Goal: Information Seeking & Learning: Compare options

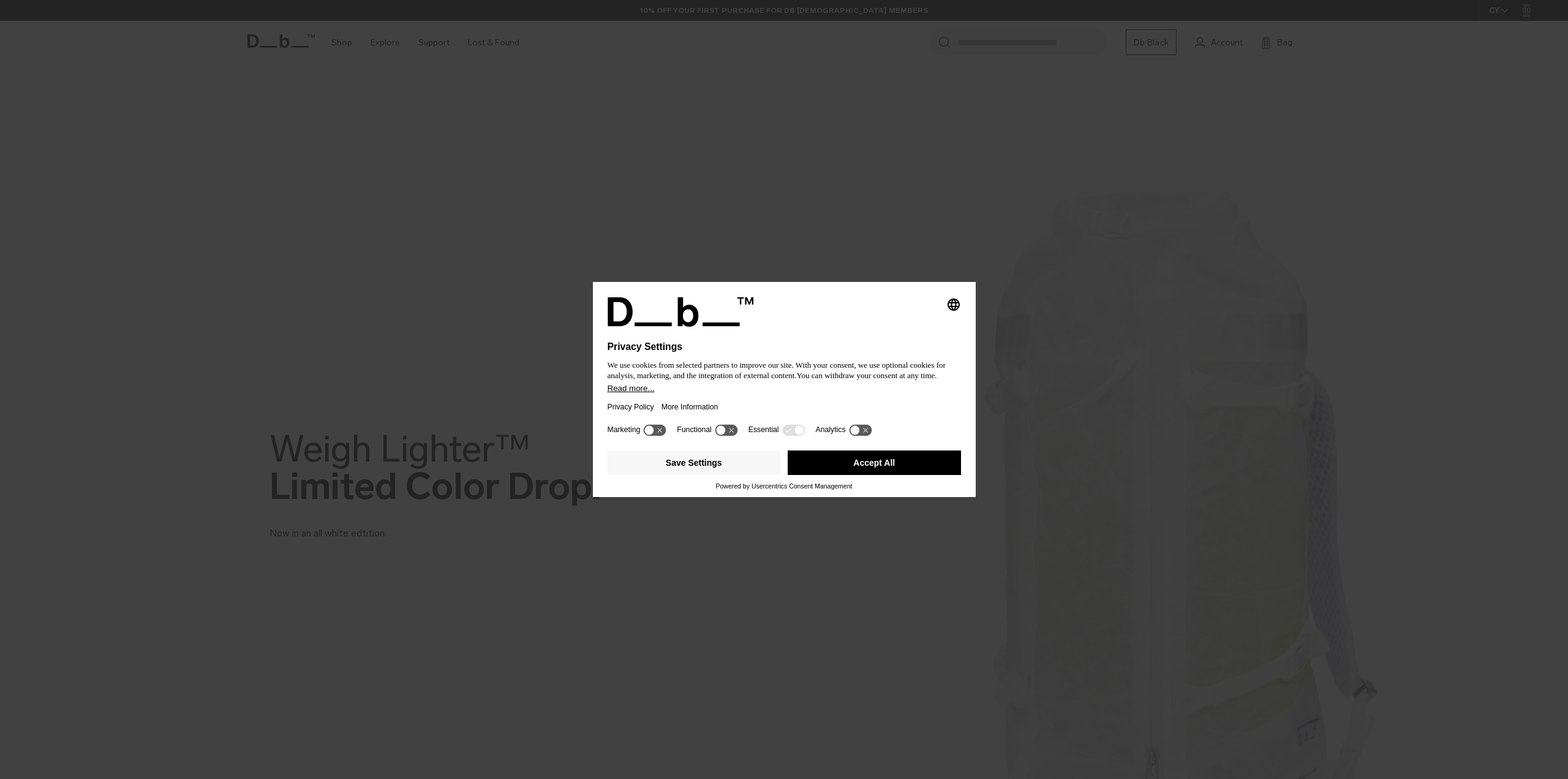
click at [861, 461] on button "Accept All" at bounding box center [874, 462] width 173 height 24
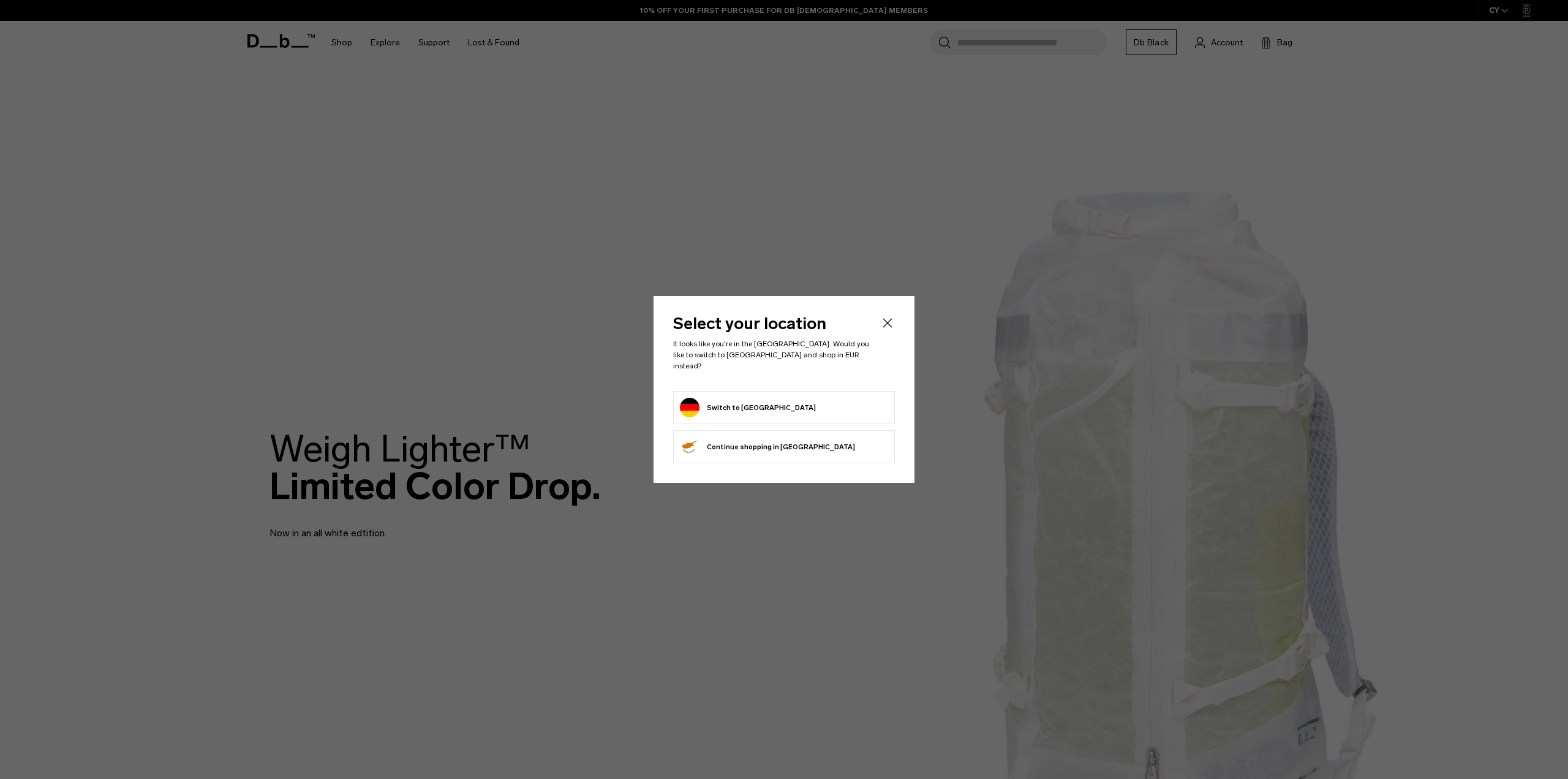
click at [755, 400] on button "Switch to Germany" at bounding box center [747, 407] width 136 height 19
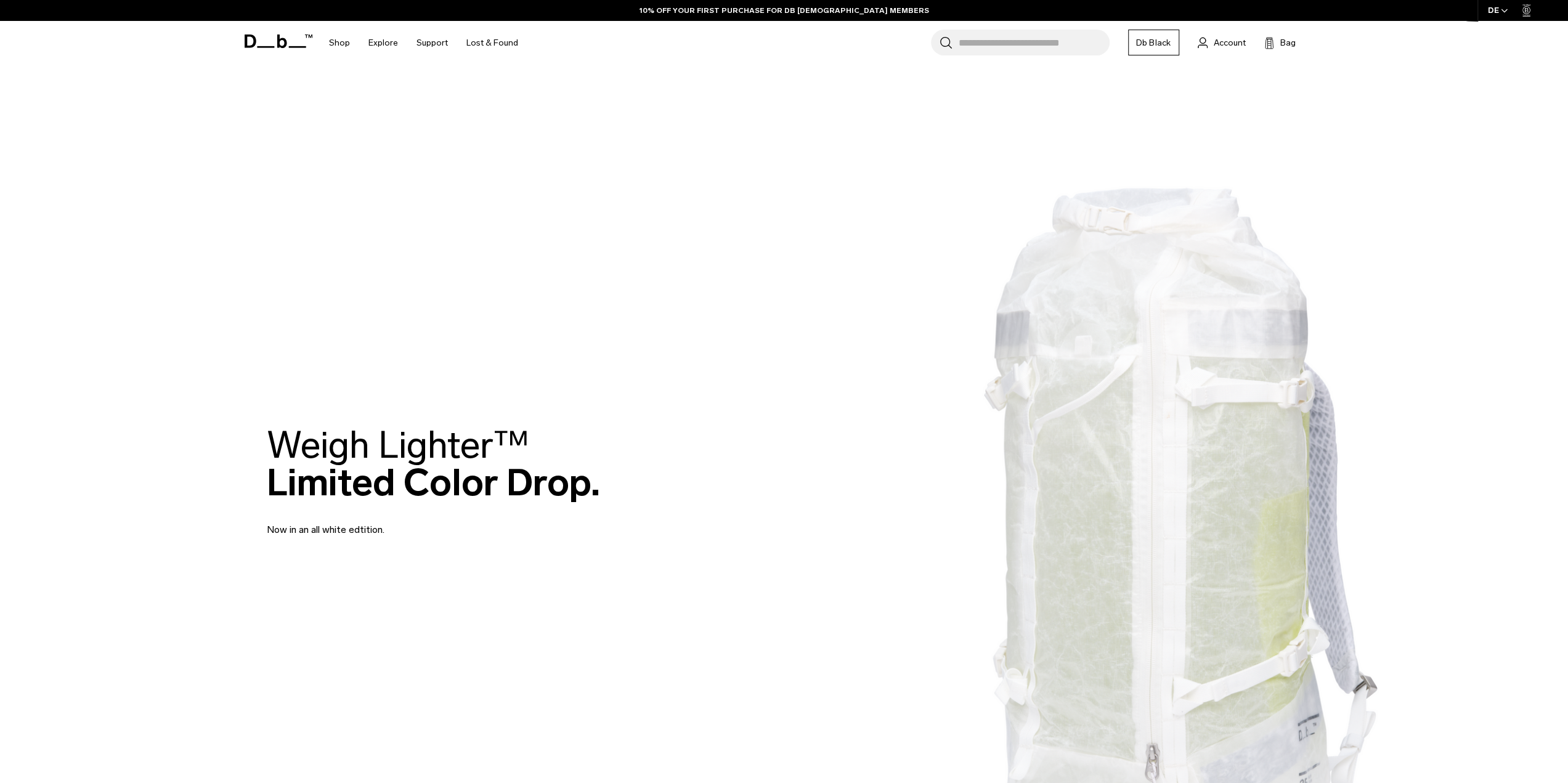
scroll to position [123, 0]
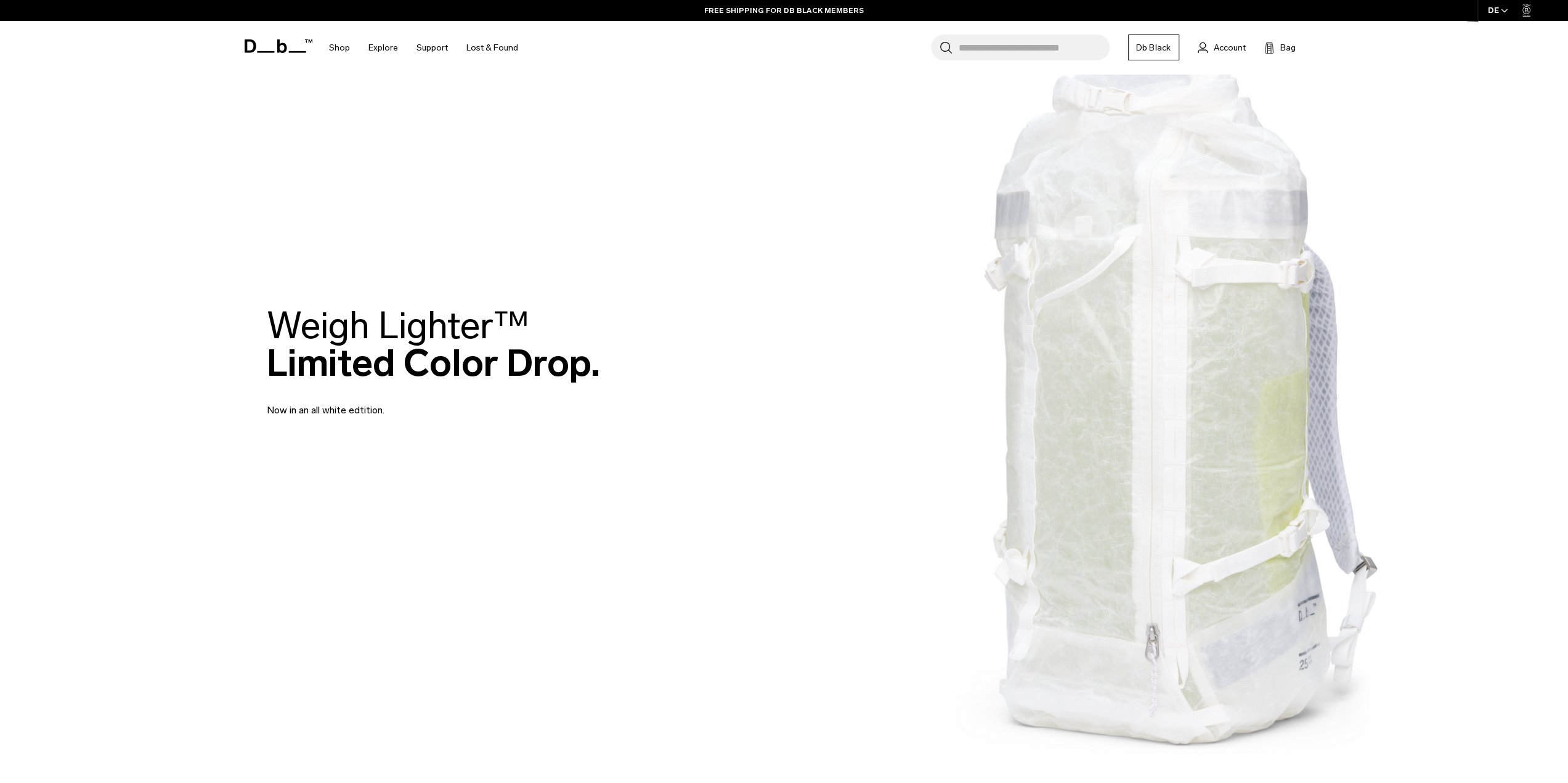
click at [351, 413] on p "Now in an all white edtition." at bounding box center [415, 403] width 296 height 30
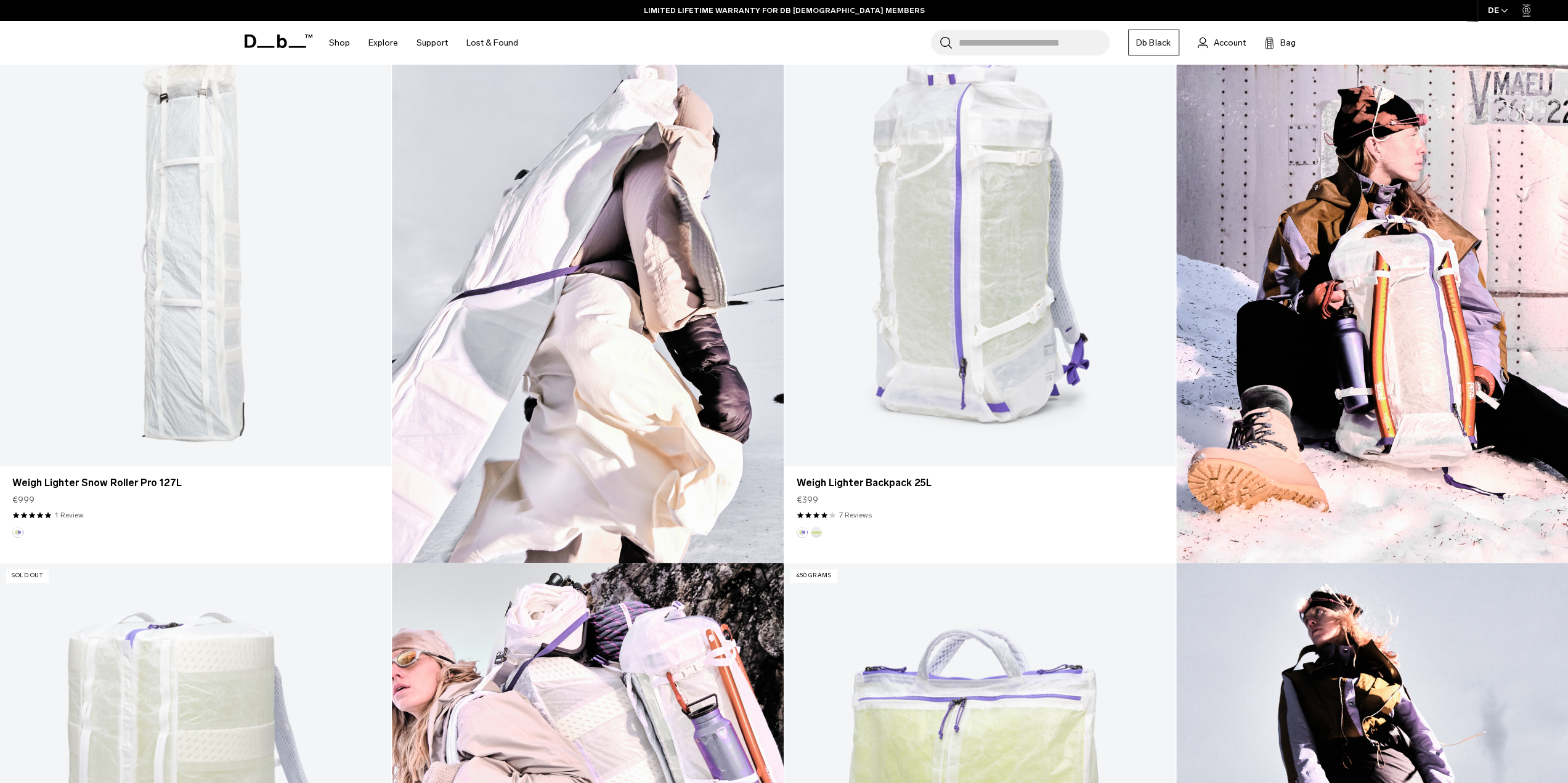
scroll to position [862, 0]
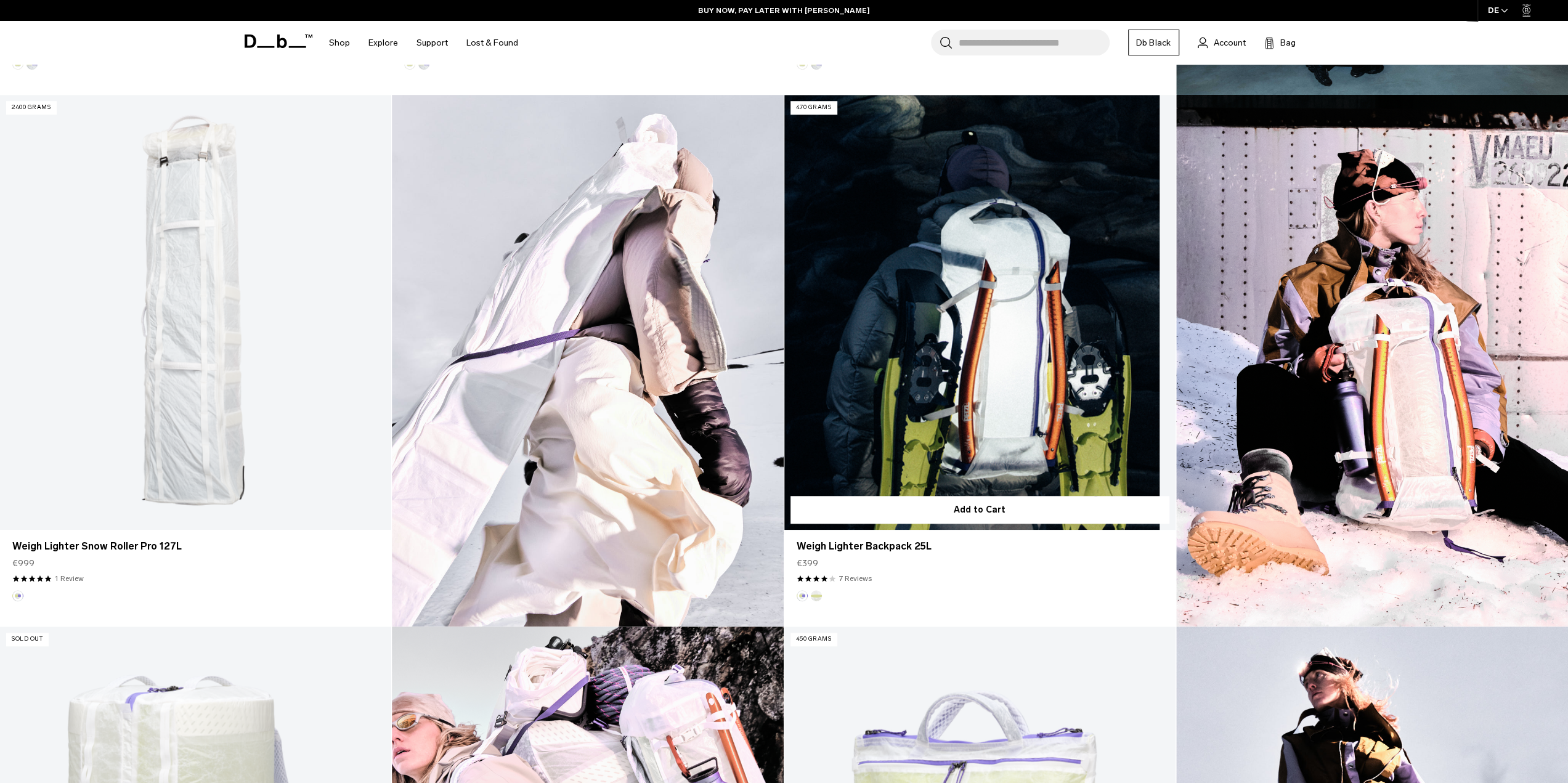
click at [1019, 396] on link "Weigh Lighter Backpack 25L" at bounding box center [980, 312] width 391 height 435
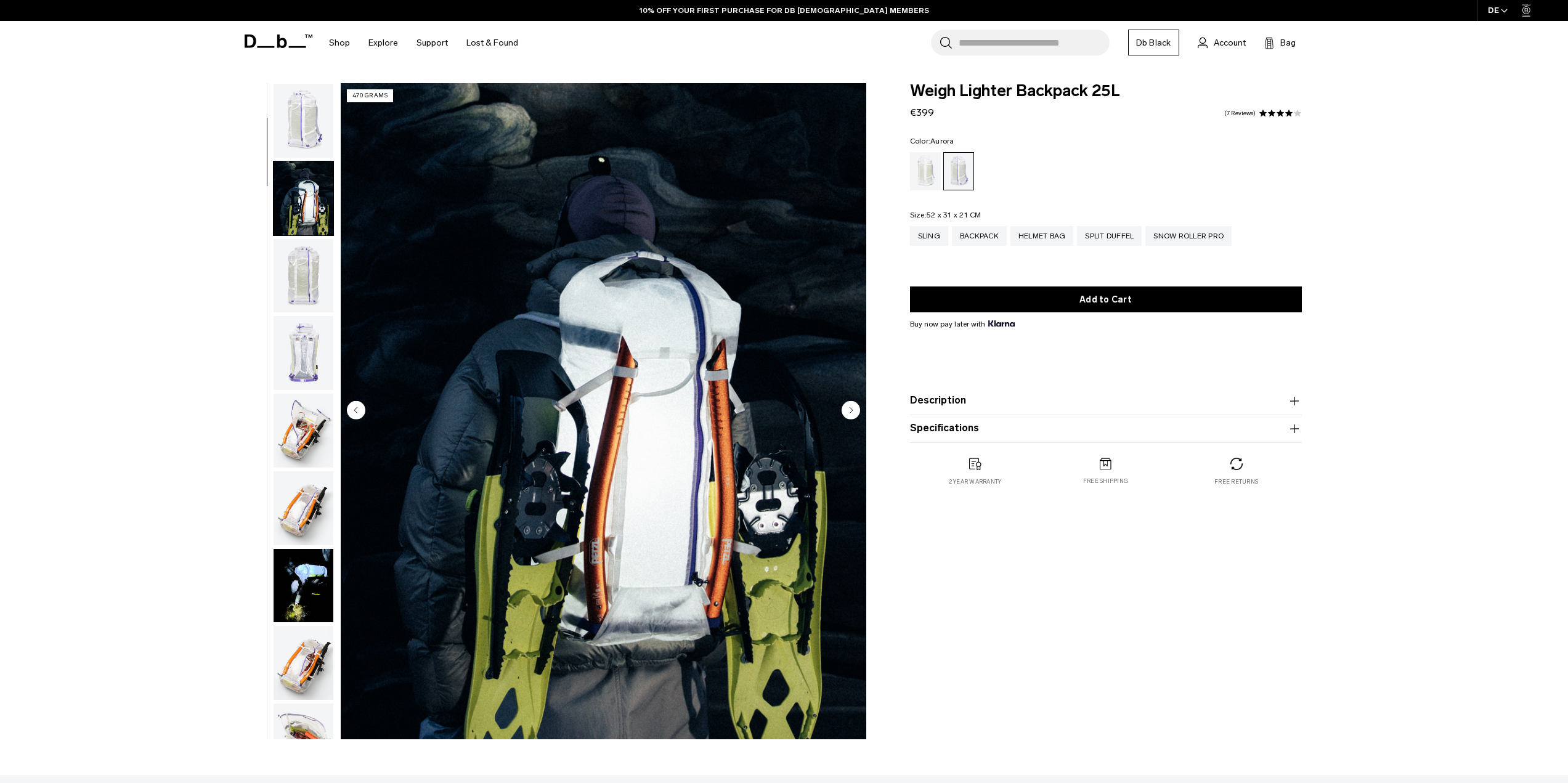
click at [311, 239] on img "button" at bounding box center [304, 275] width 59 height 74
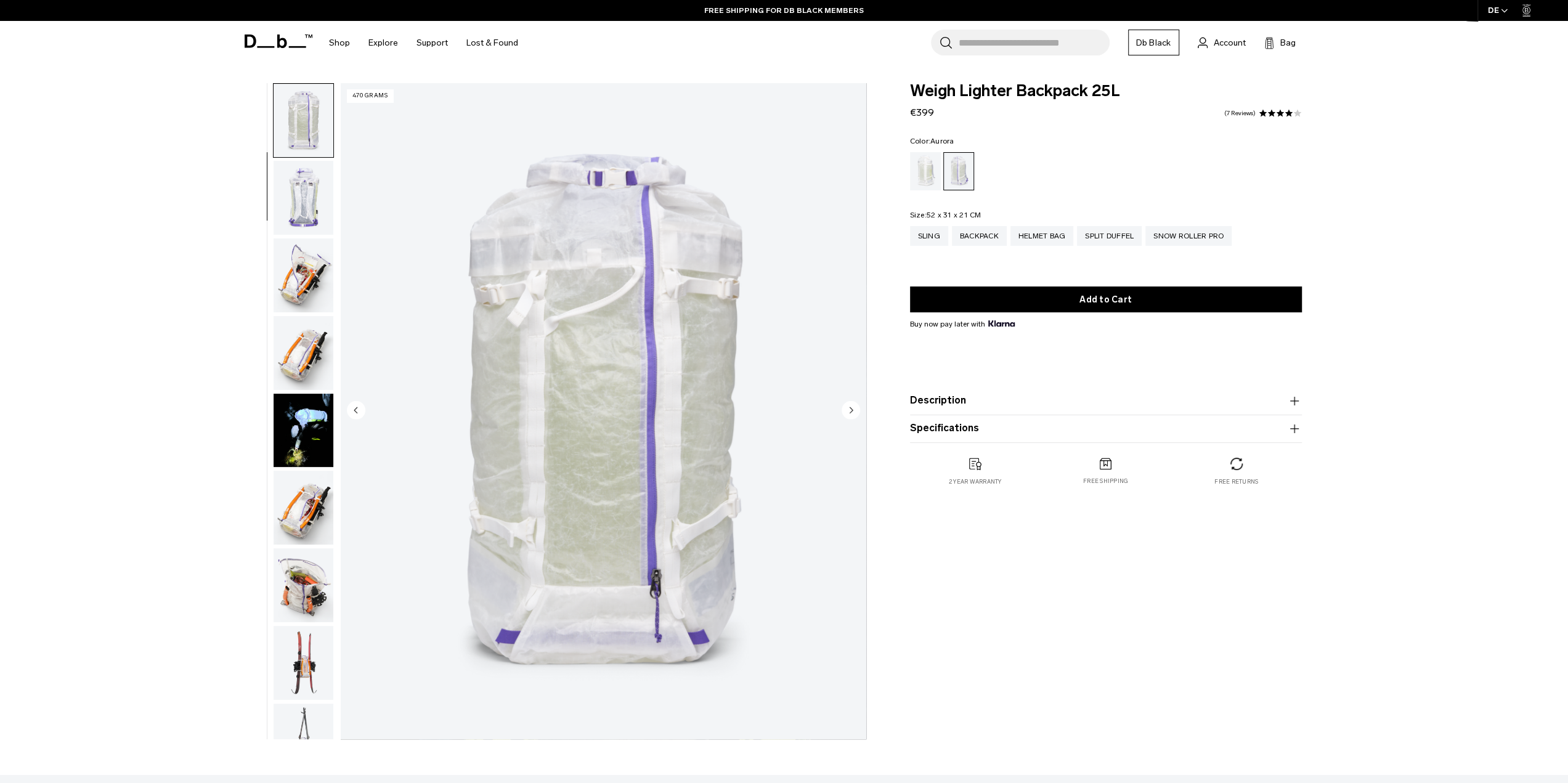
click at [313, 259] on img "button" at bounding box center [304, 275] width 59 height 74
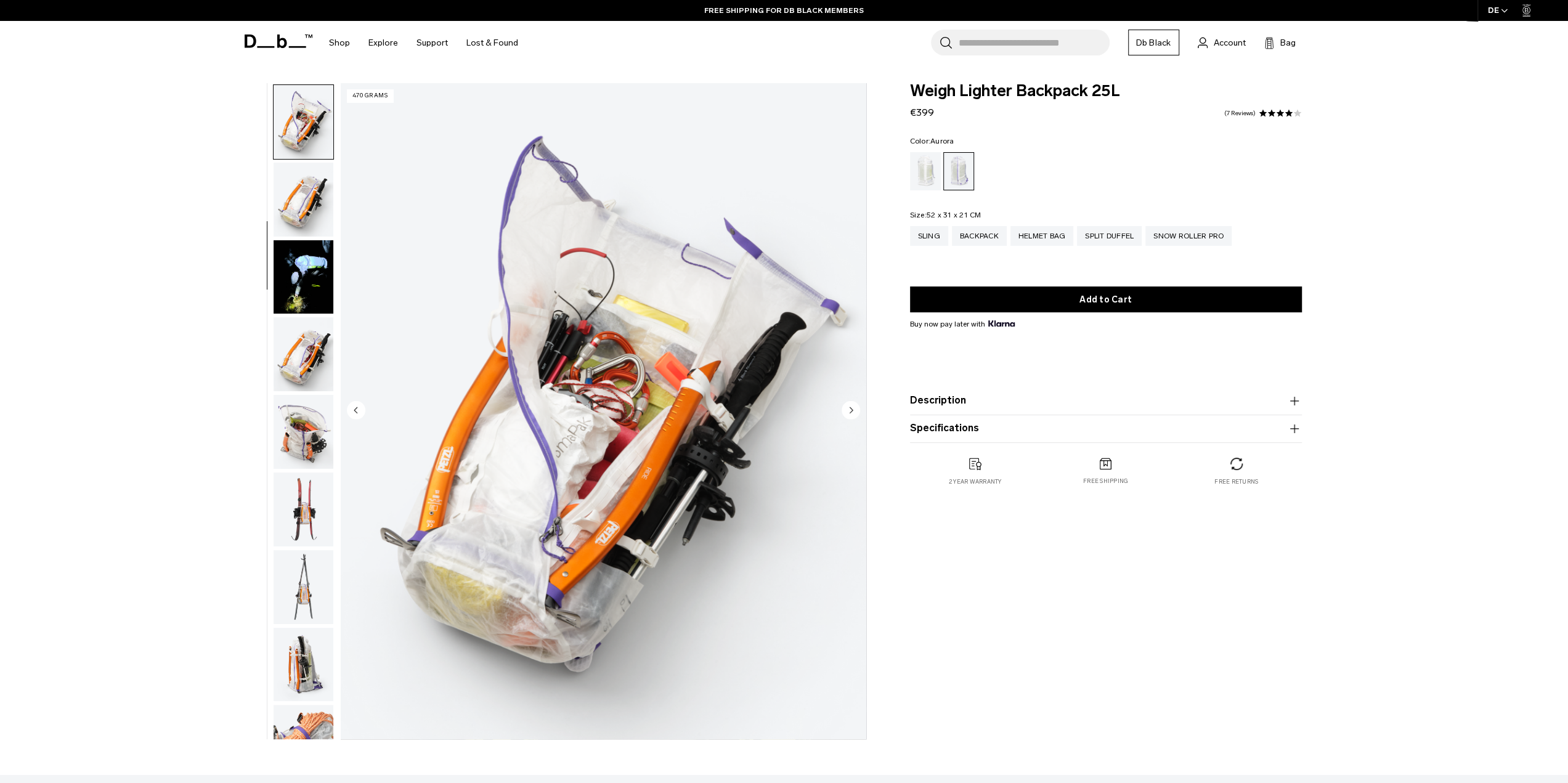
scroll to position [311, 0]
click at [304, 321] on img "button" at bounding box center [304, 352] width 59 height 74
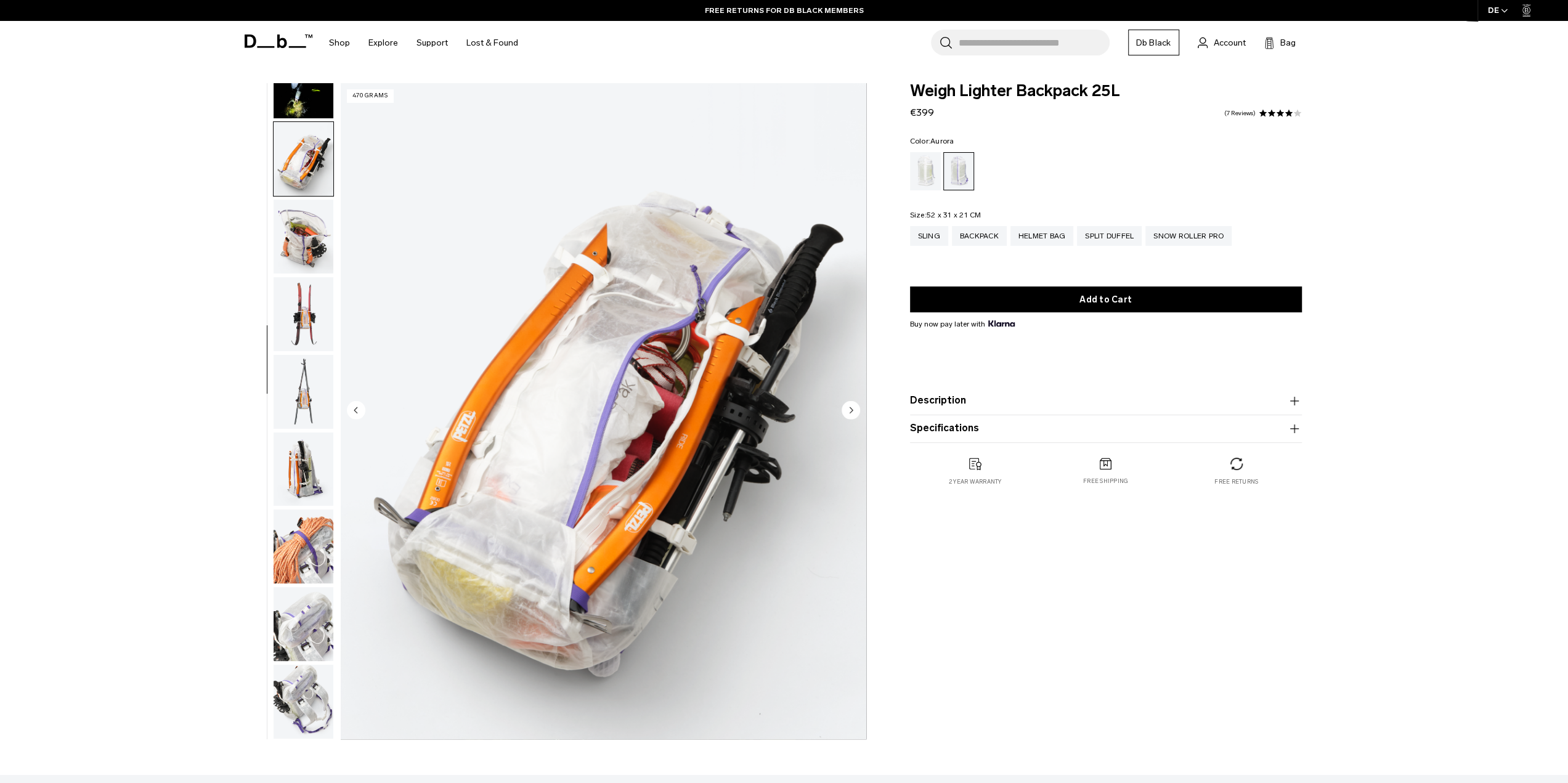
scroll to position [543, 0]
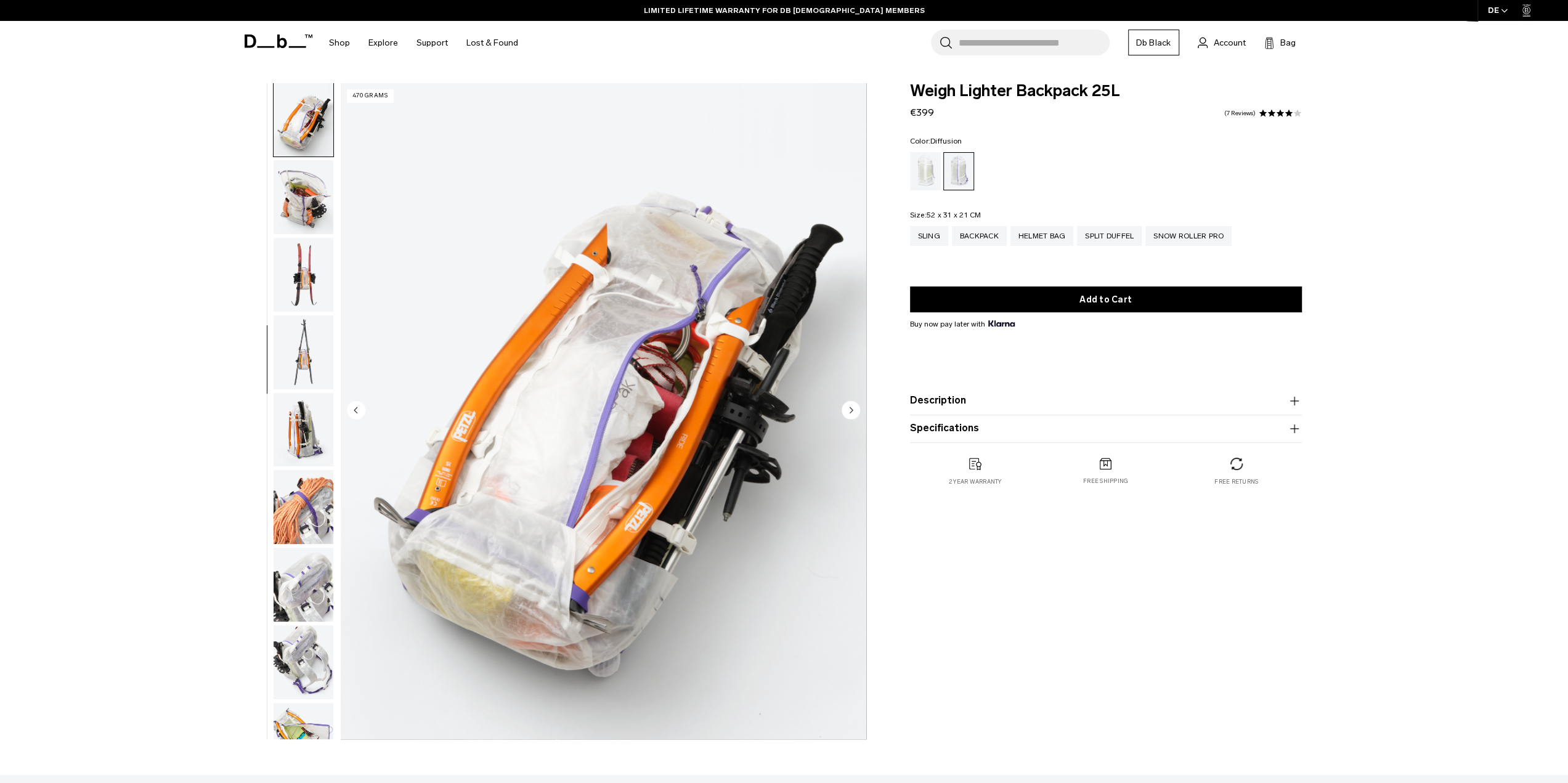
click at [933, 179] on div "Diffusion" at bounding box center [926, 171] width 31 height 38
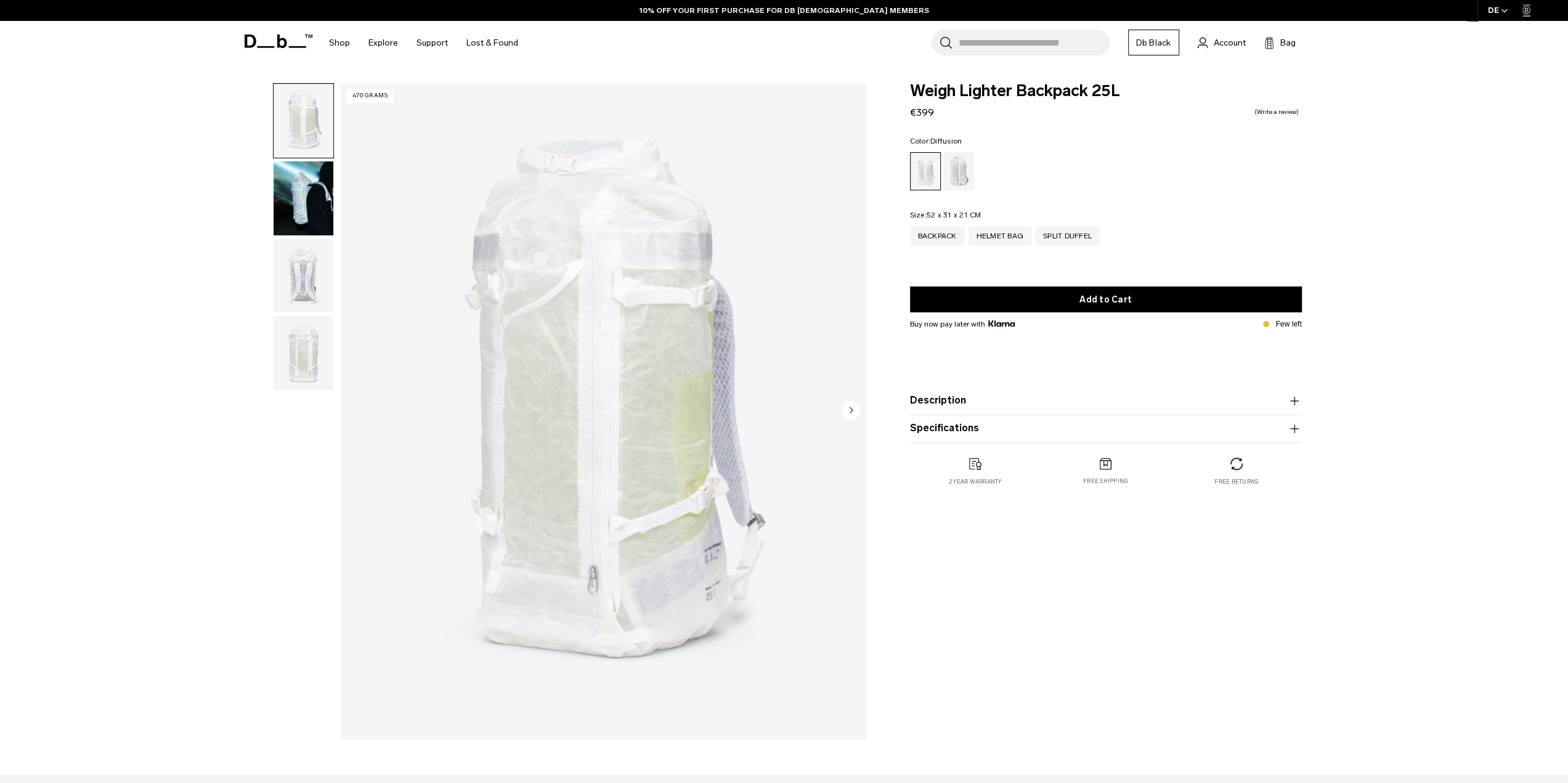
click at [967, 174] on div "Aurora" at bounding box center [958, 171] width 31 height 38
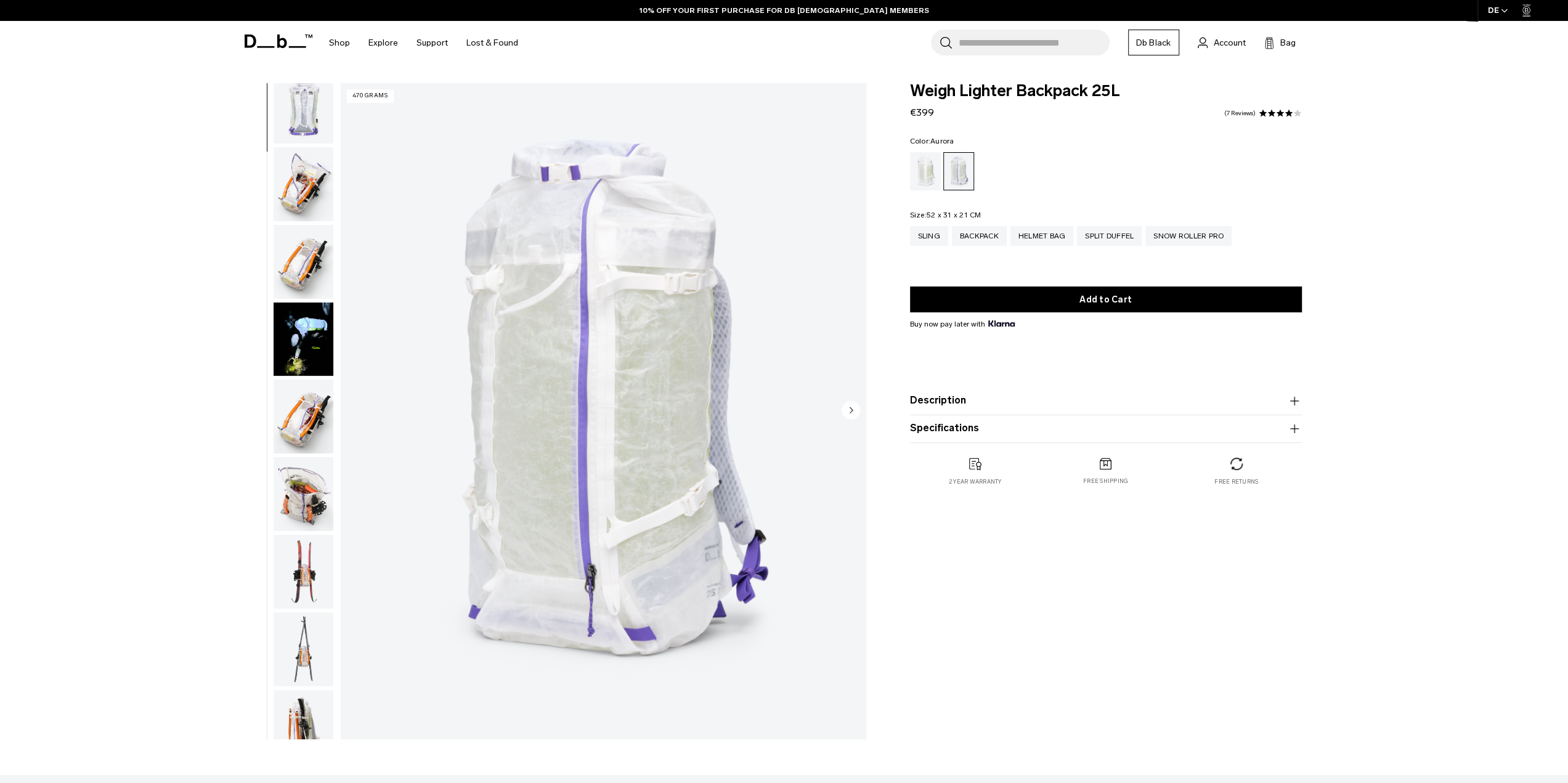
click at [324, 318] on img "button" at bounding box center [304, 339] width 59 height 74
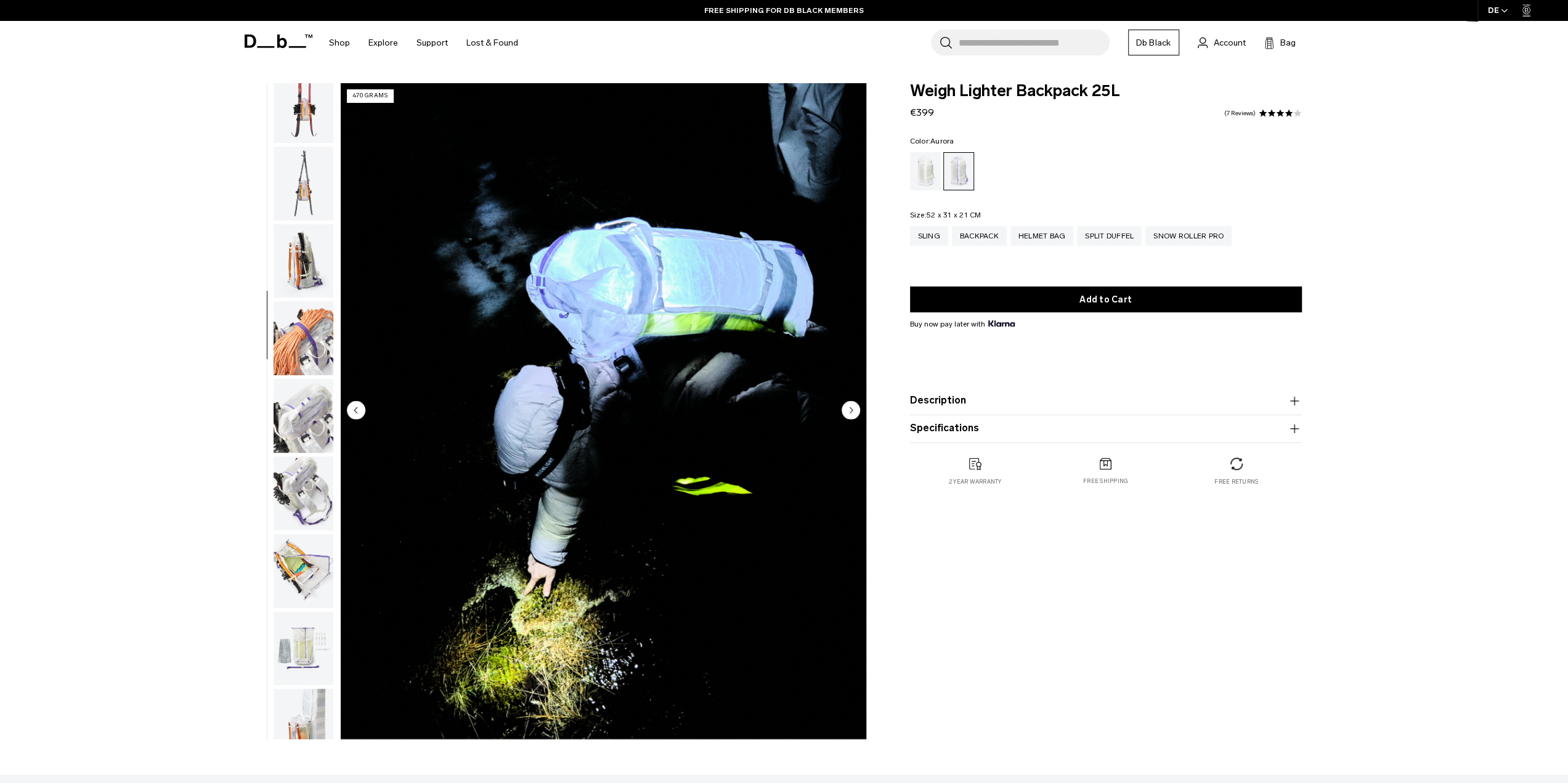
scroll to position [738, 0]
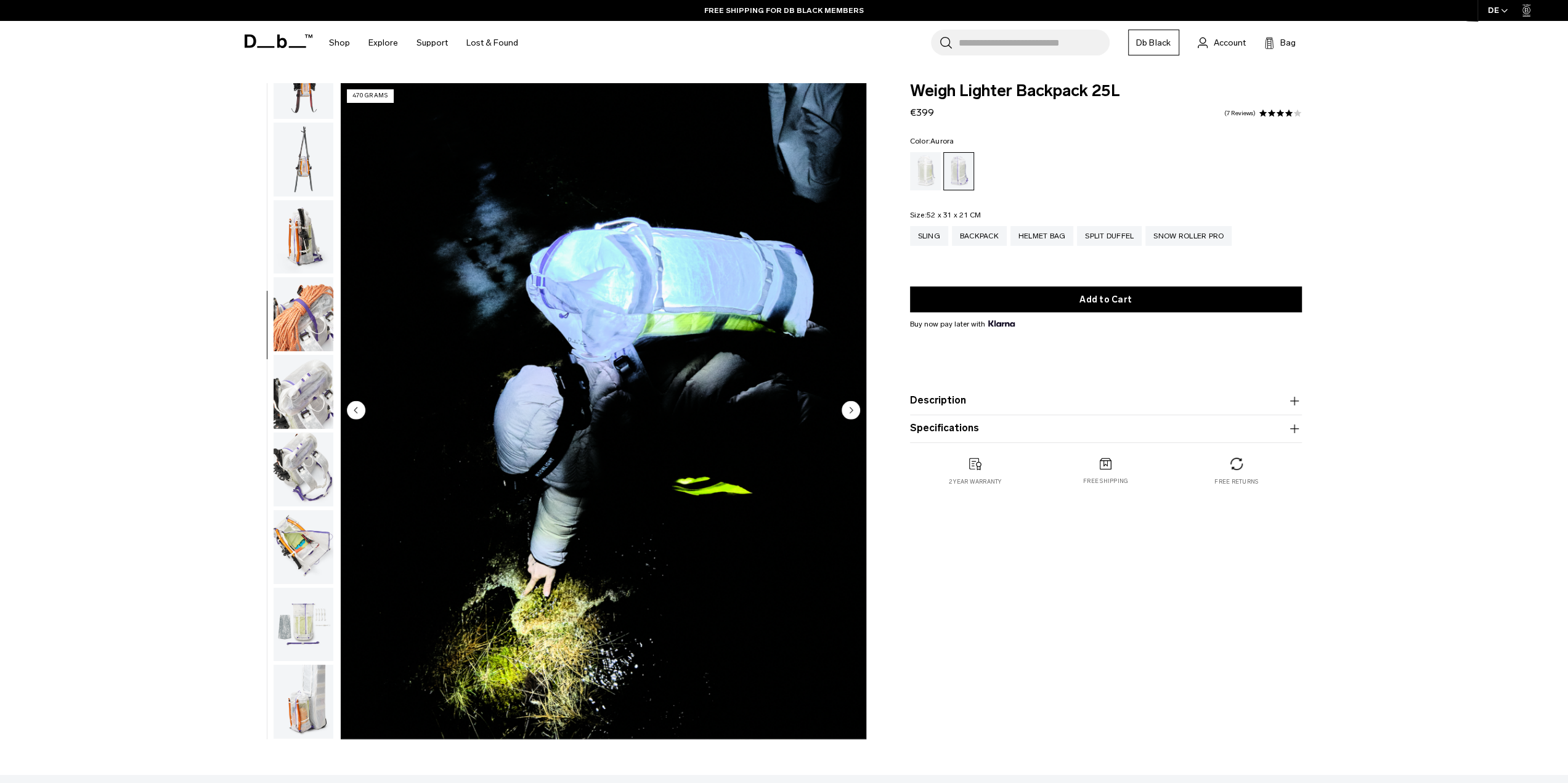
click at [311, 708] on img "button" at bounding box center [304, 702] width 59 height 74
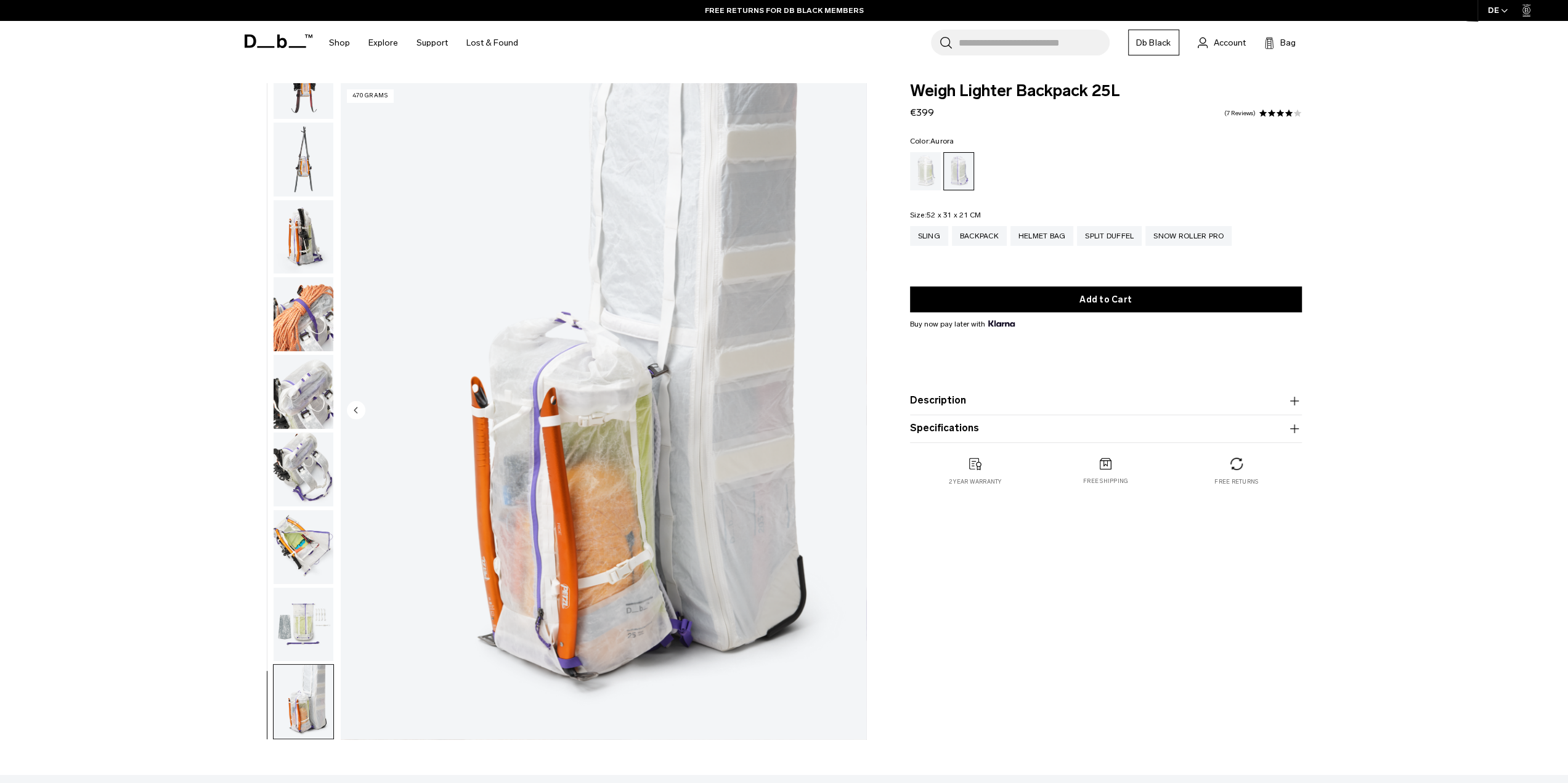
click at [312, 278] on button "button" at bounding box center [304, 314] width 61 height 75
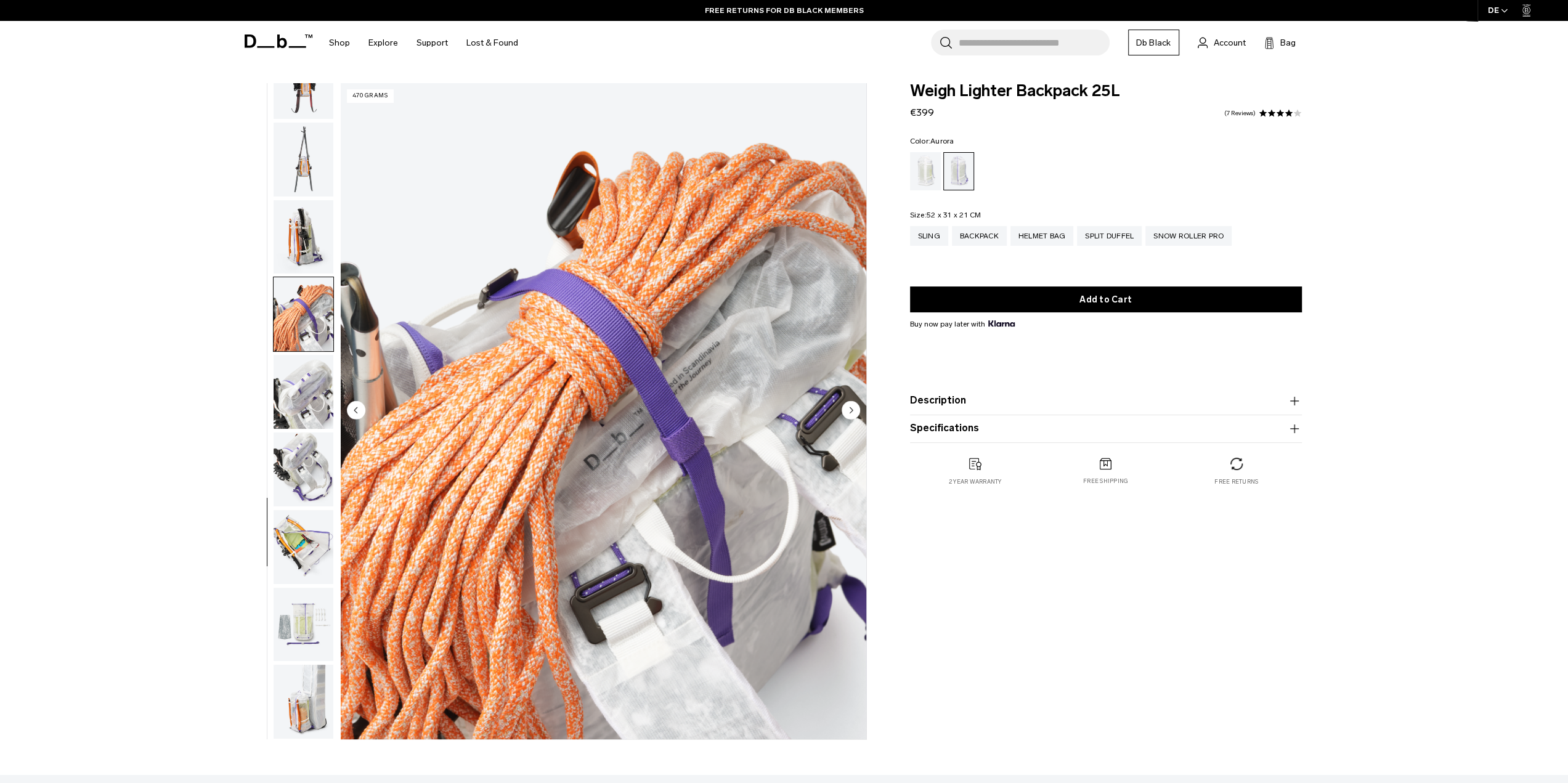
click at [315, 377] on img "button" at bounding box center [304, 392] width 59 height 74
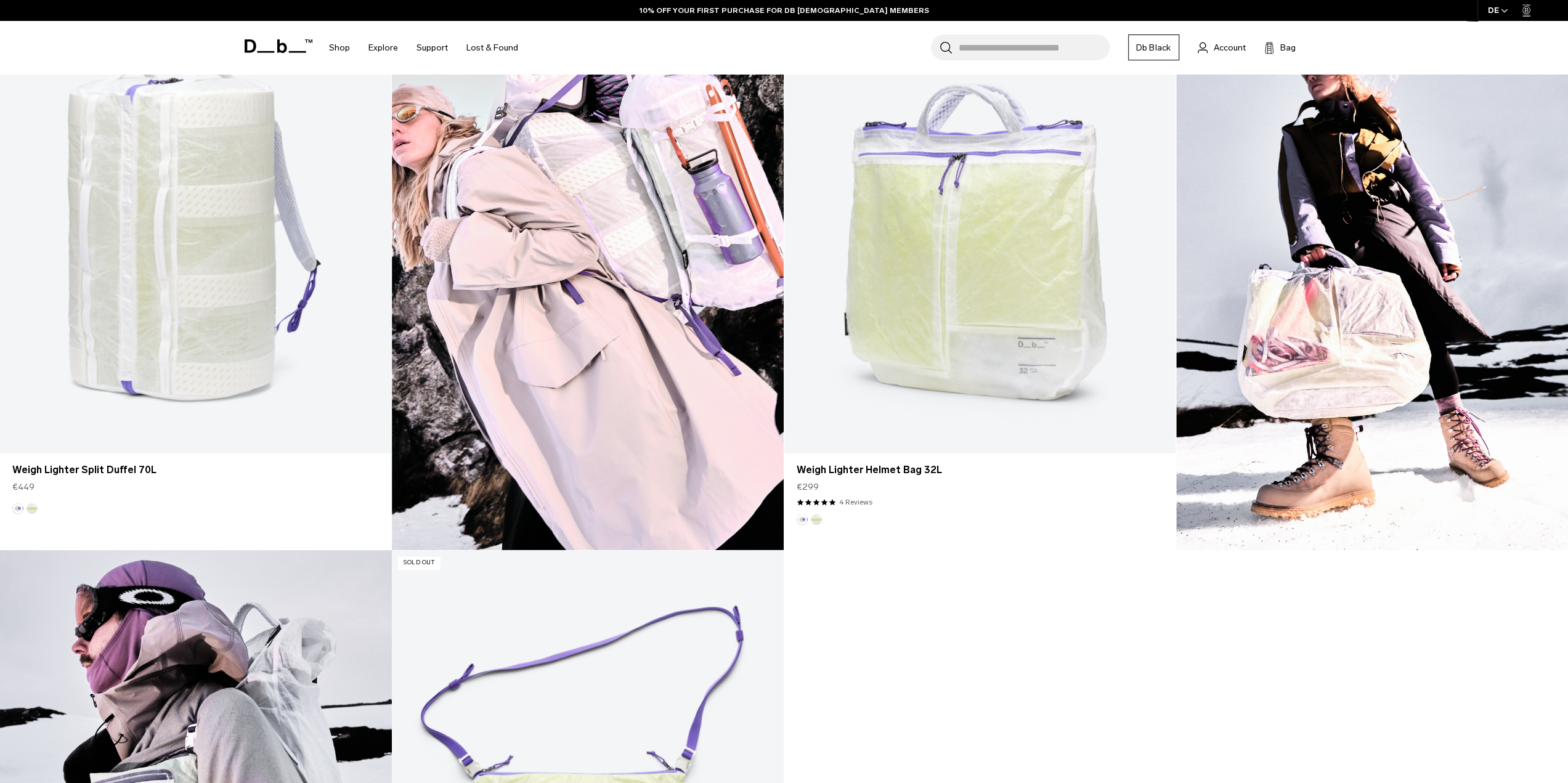
scroll to position [1663, 0]
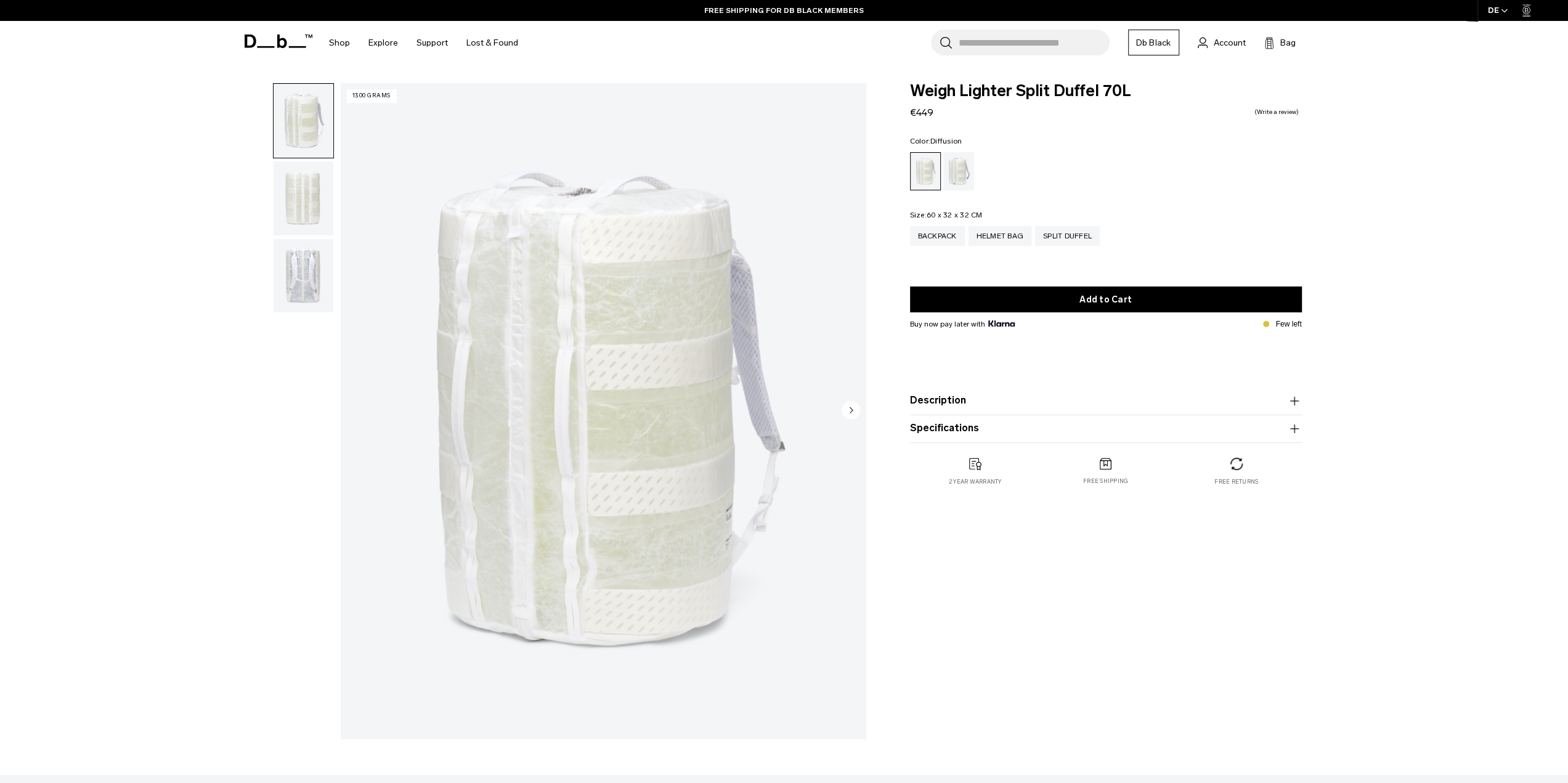
click at [312, 192] on img "button" at bounding box center [304, 198] width 59 height 74
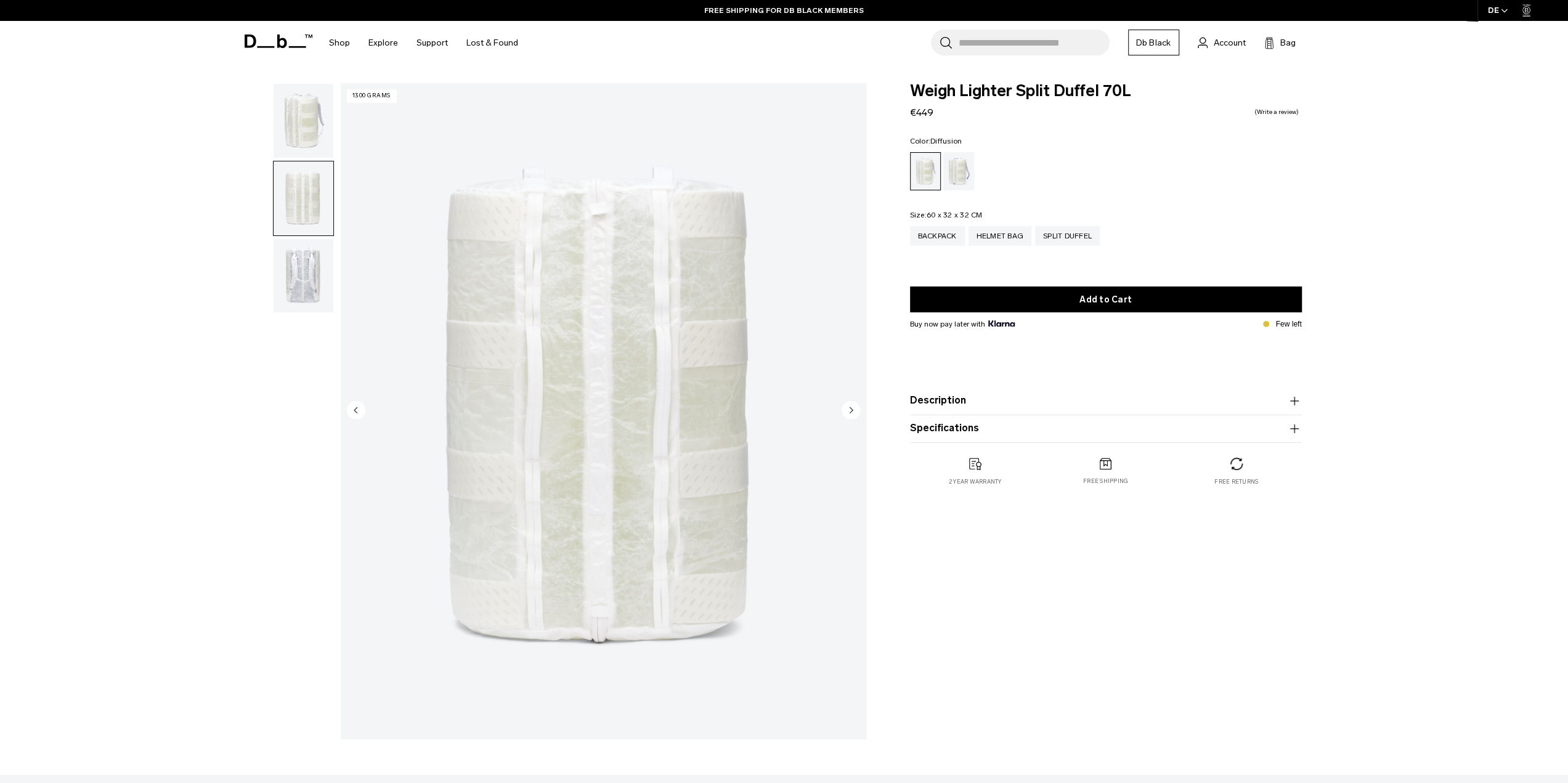
click at [303, 274] on img "button" at bounding box center [304, 275] width 59 height 74
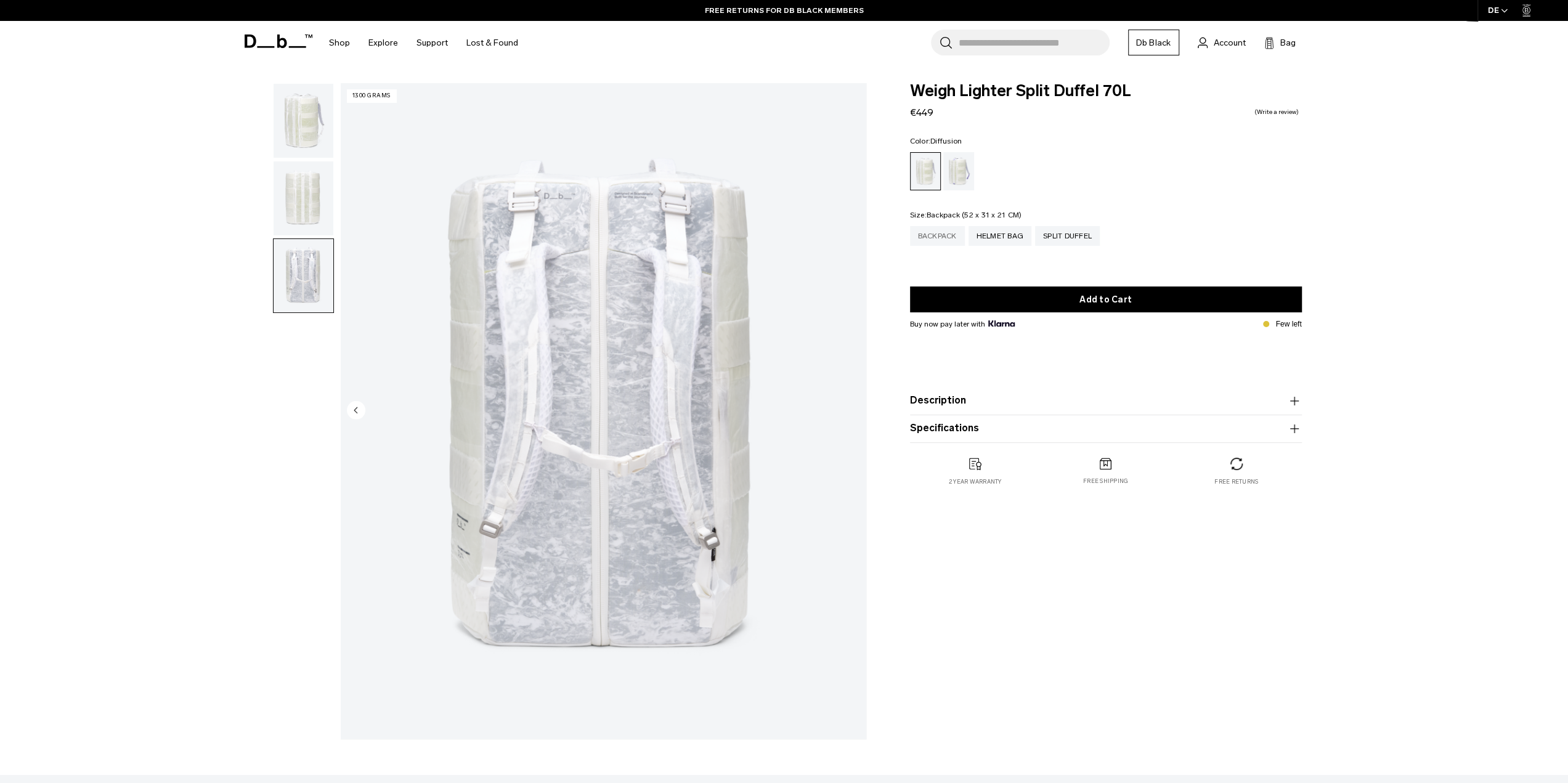
click at [925, 237] on div "Backpack" at bounding box center [937, 235] width 55 height 20
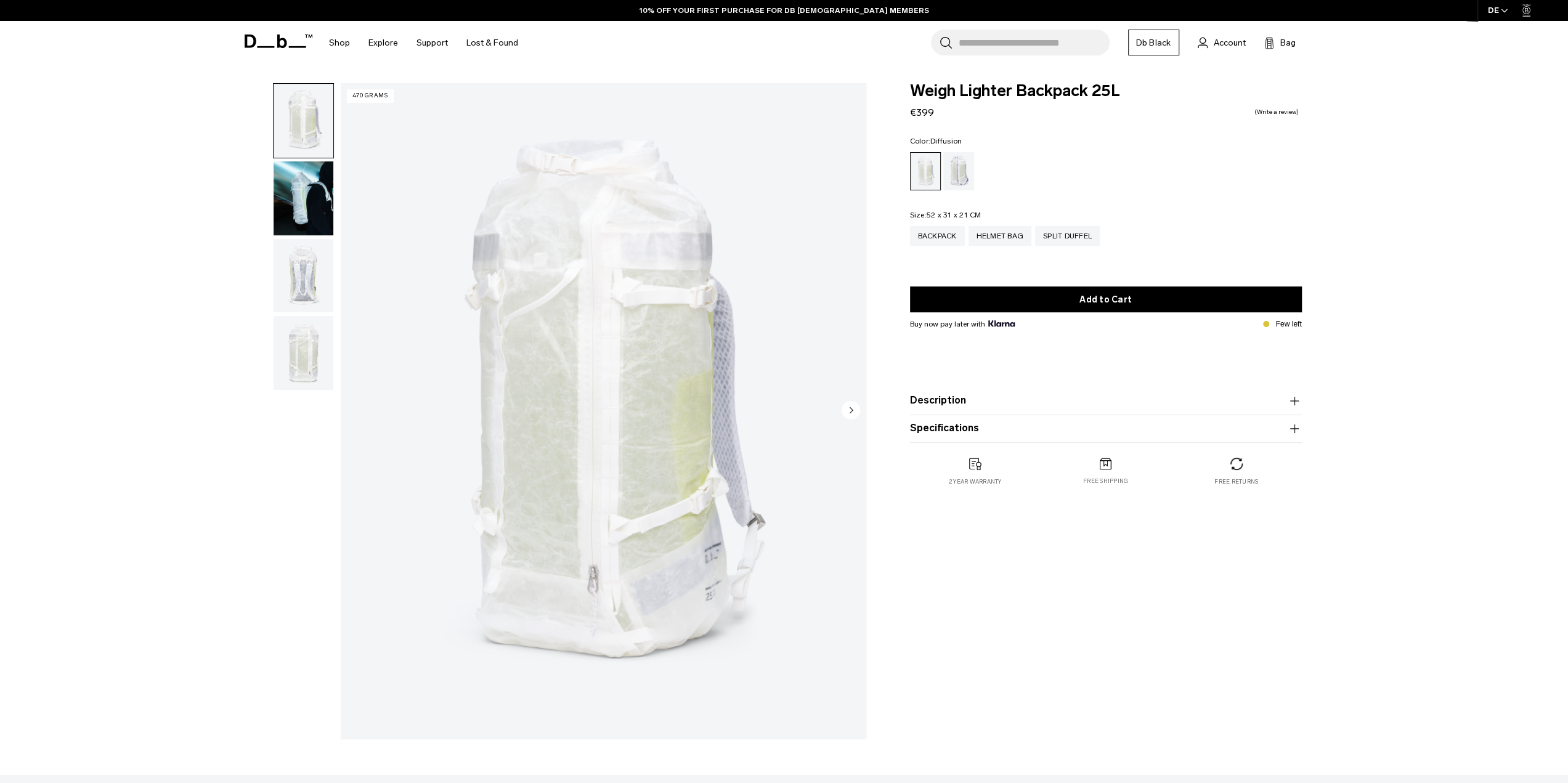
click at [1025, 397] on button "Description" at bounding box center [1106, 400] width 392 height 15
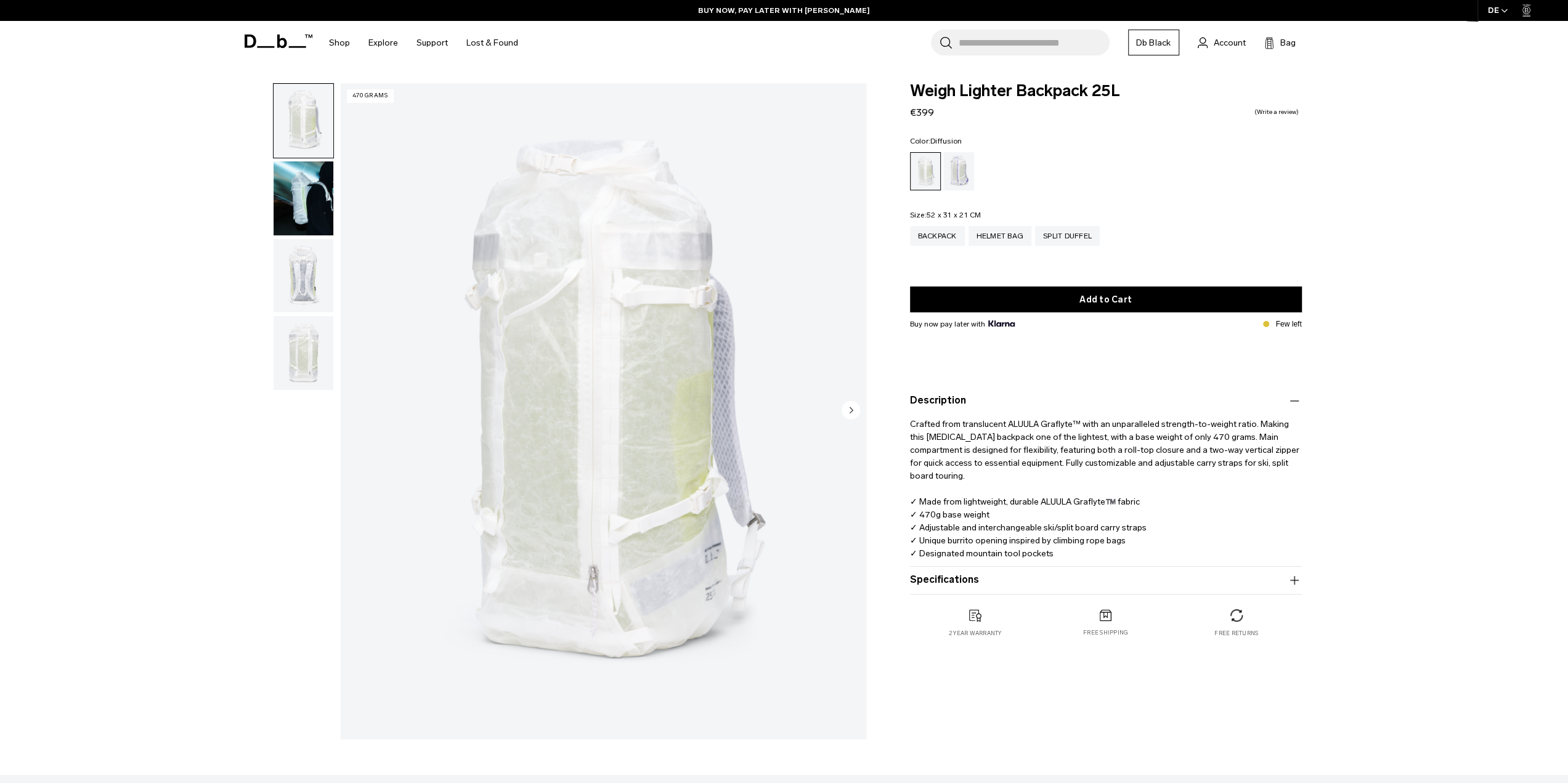
click at [291, 282] on img "button" at bounding box center [304, 275] width 59 height 74
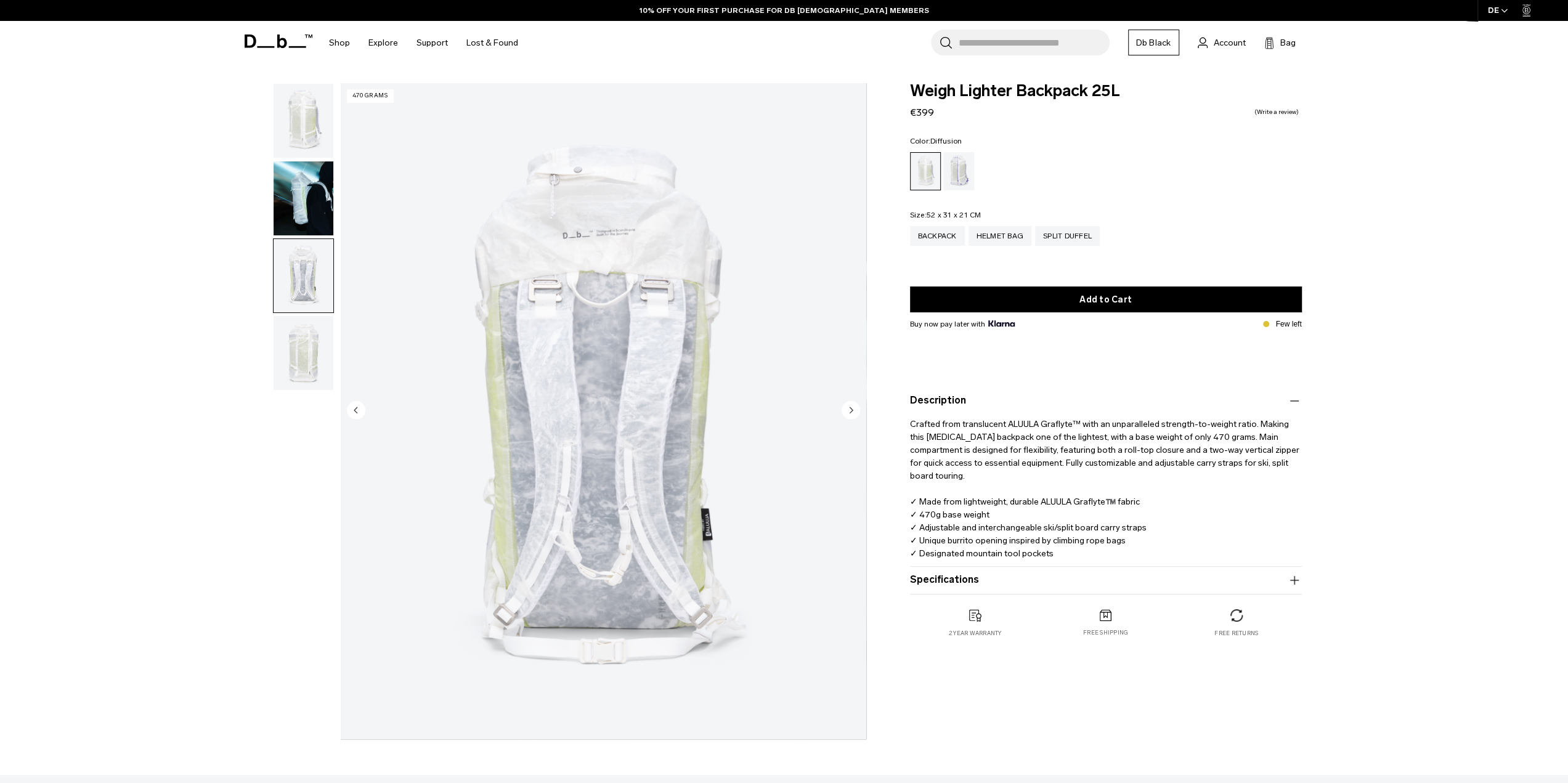
click at [327, 347] on img "button" at bounding box center [304, 353] width 59 height 74
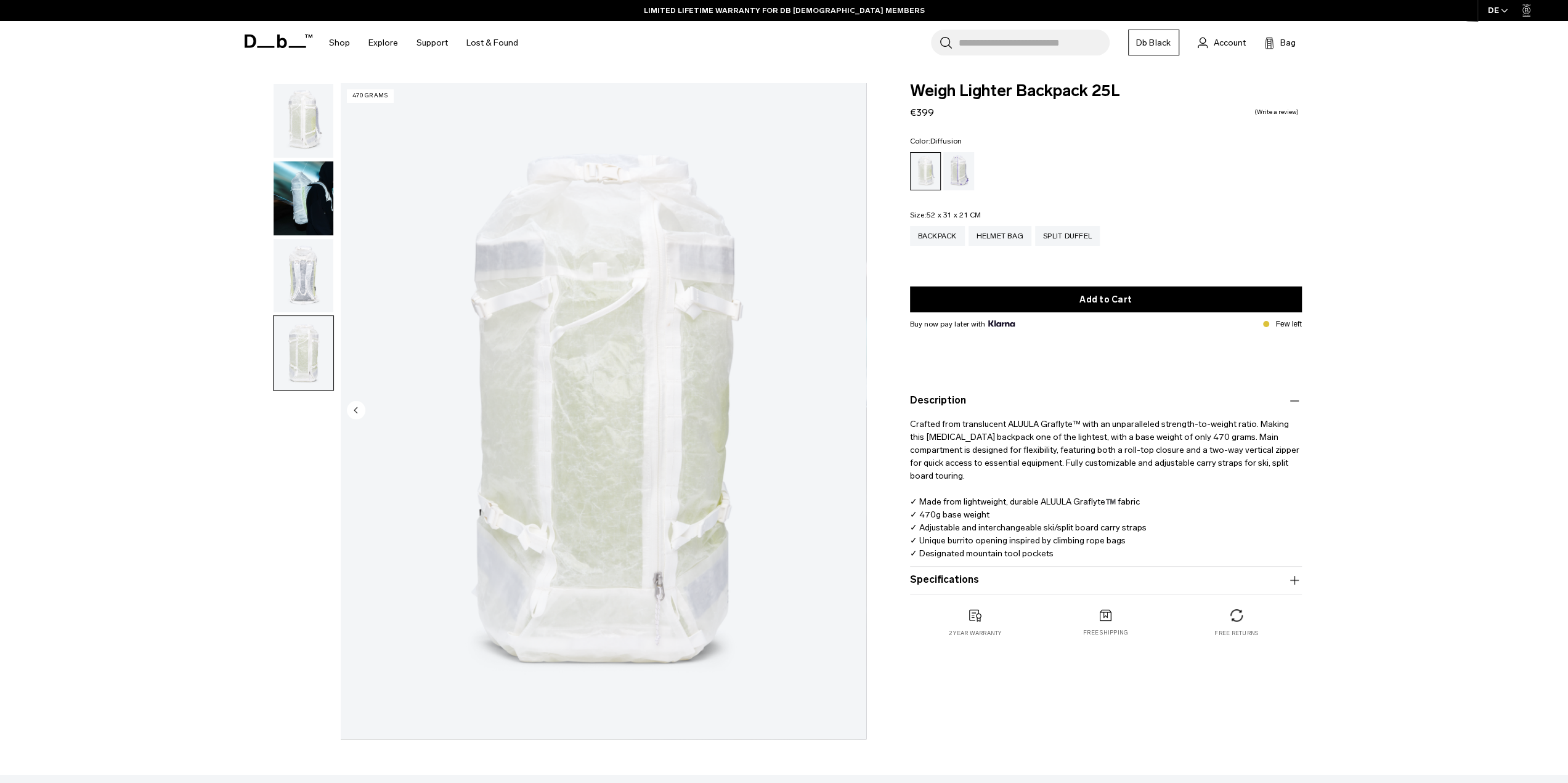
click at [994, 39] on input "Search for Bags, Luggage..." at bounding box center [1034, 42] width 151 height 26
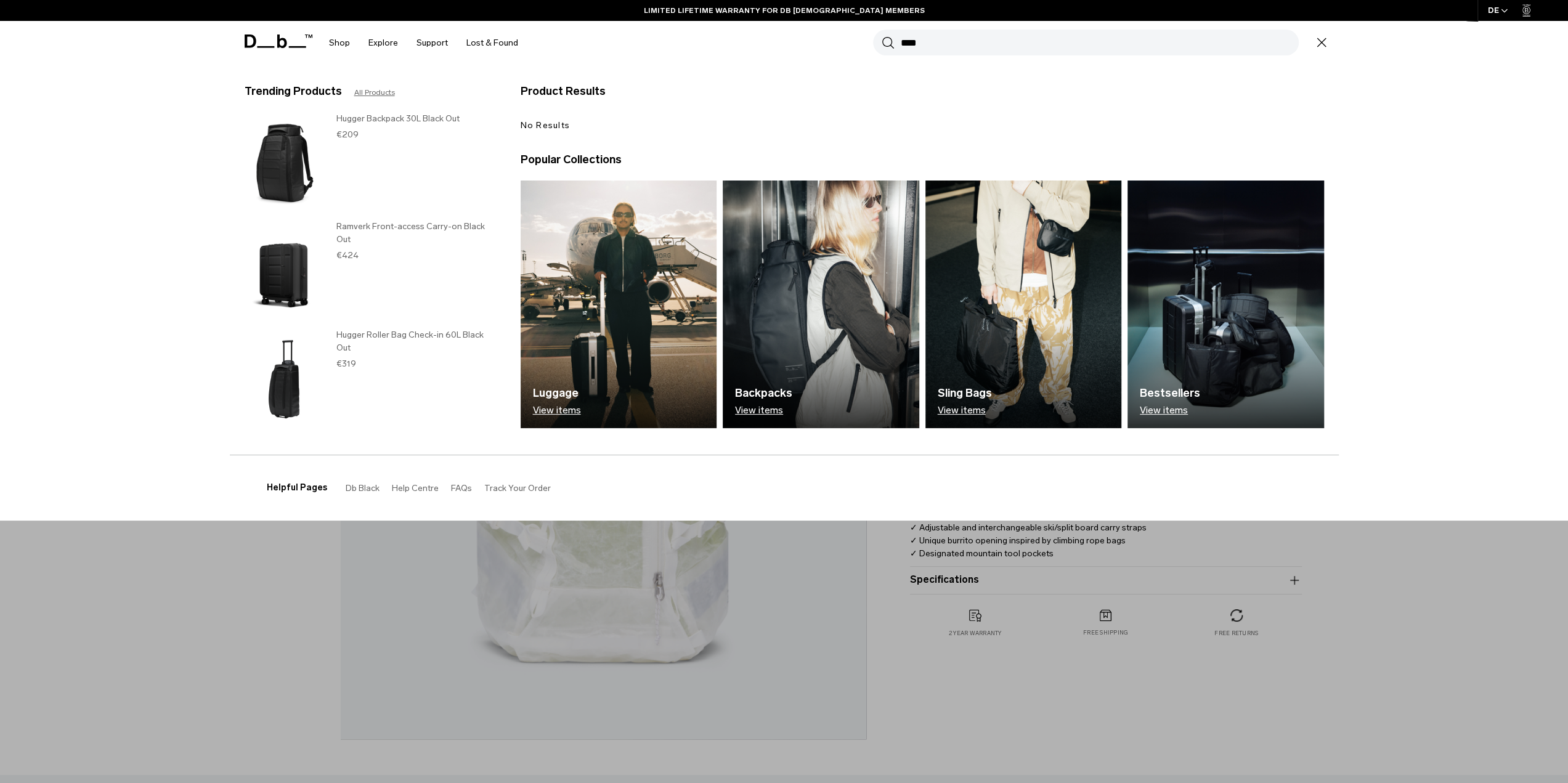
type input "****"
click at [882, 36] on button "Search" at bounding box center [888, 42] width 13 height 13
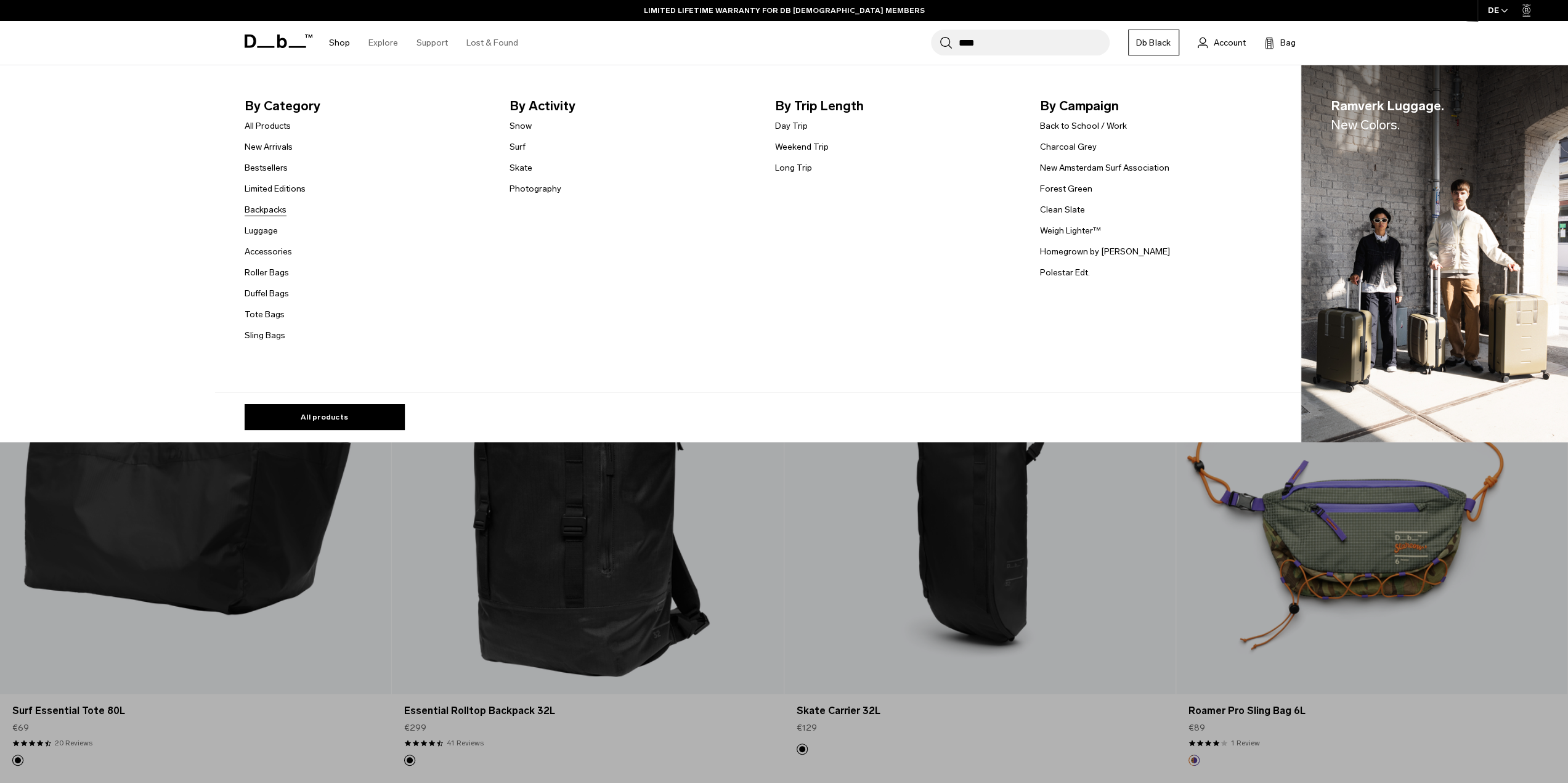
click at [282, 211] on link "Backpacks" at bounding box center [266, 210] width 42 height 13
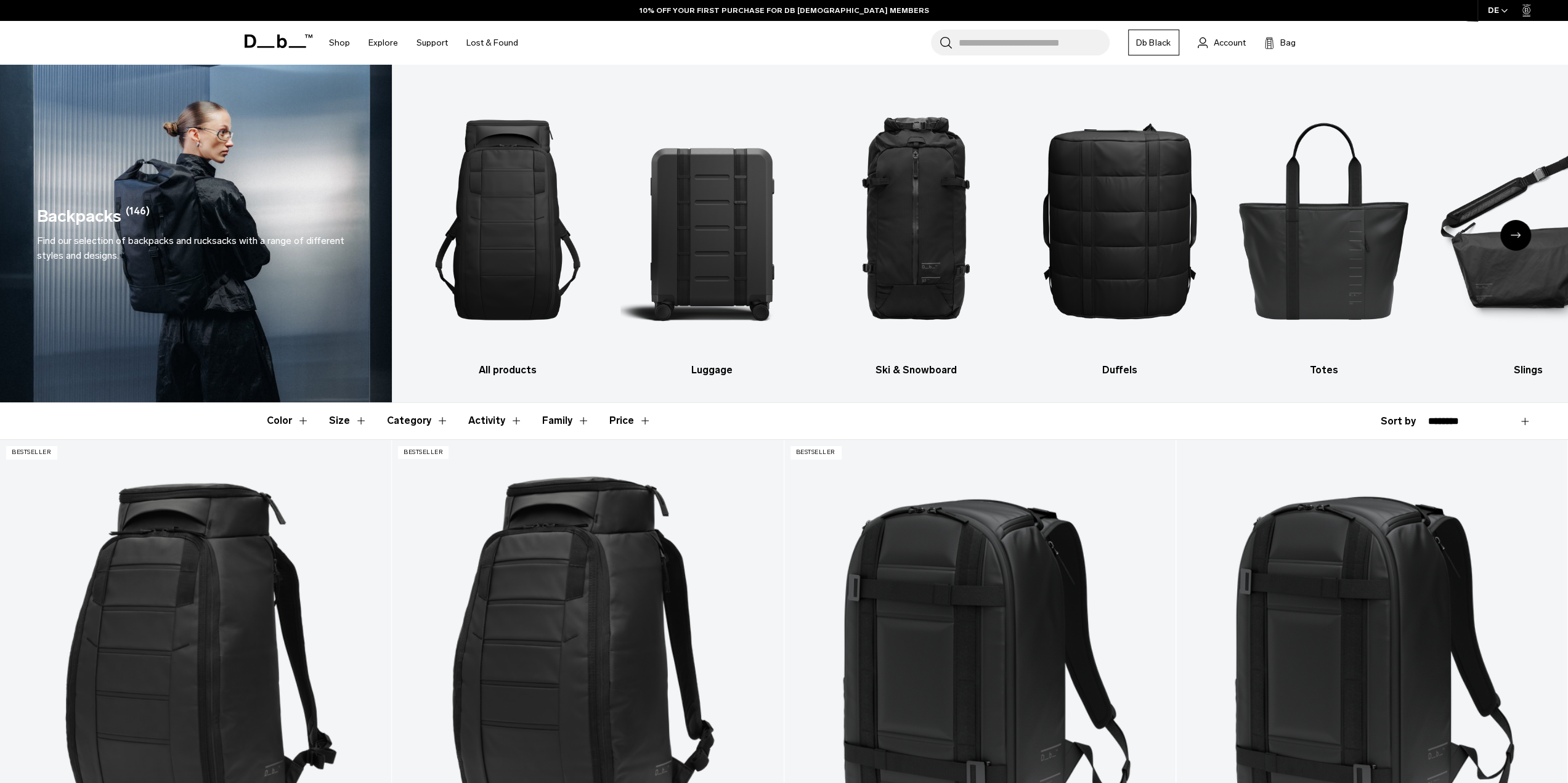
click at [1511, 232] on icon "Next slide" at bounding box center [1516, 235] width 10 height 5
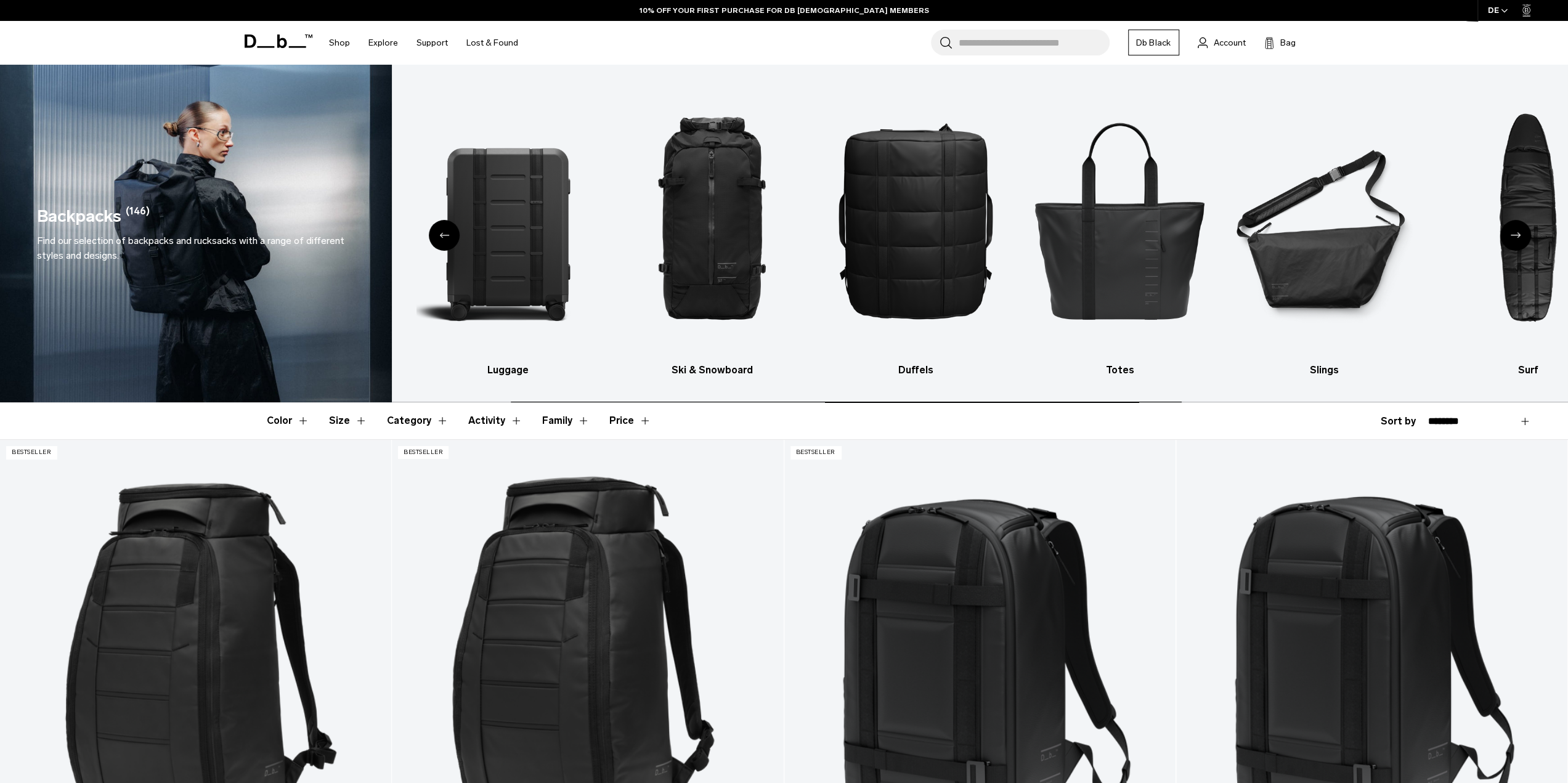
click at [1516, 236] on icon "Next slide" at bounding box center [1516, 235] width 10 height 5
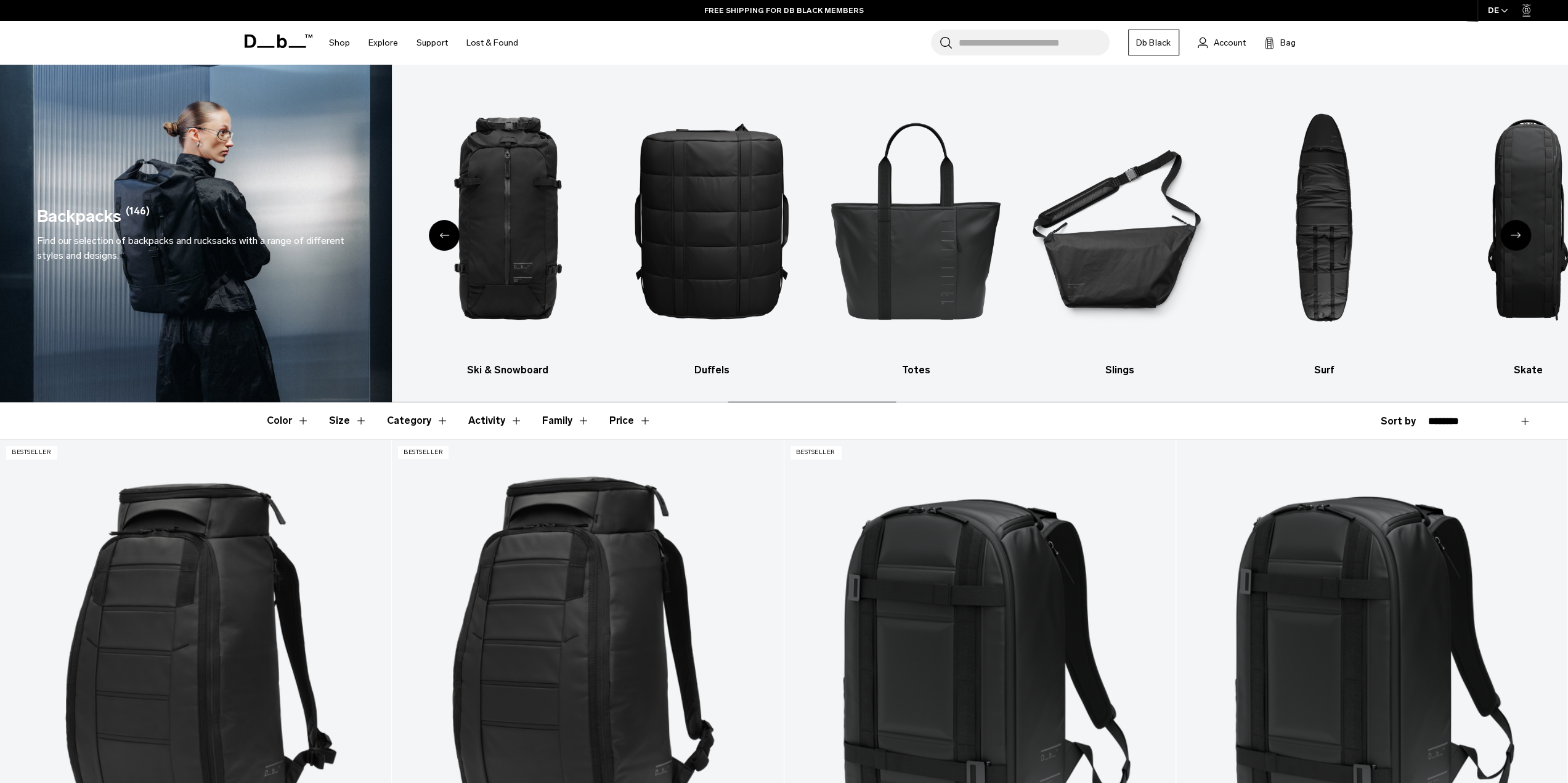
click at [1516, 236] on icon "Next slide" at bounding box center [1516, 235] width 10 height 5
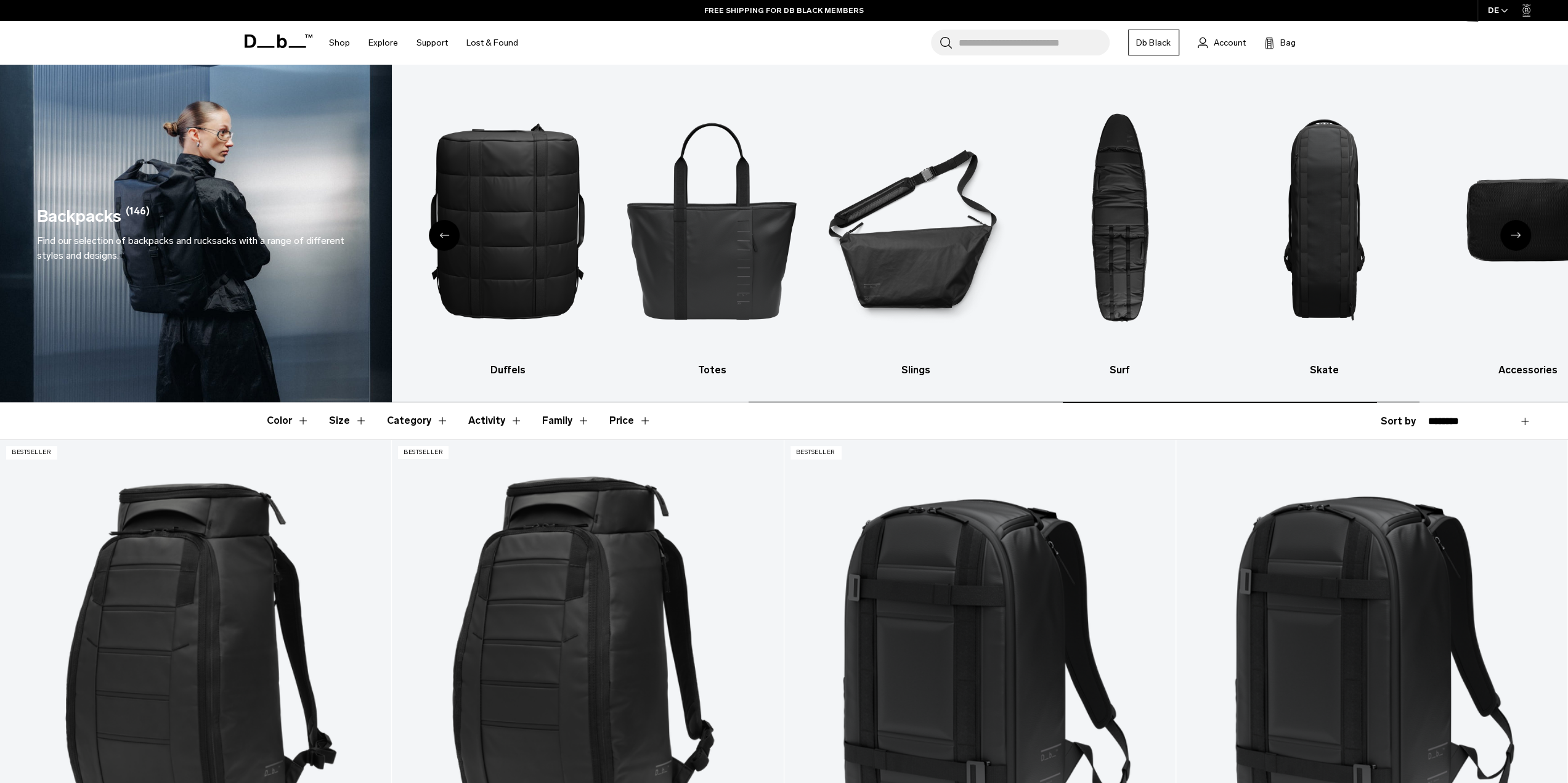
click at [1516, 236] on icon "Next slide" at bounding box center [1516, 235] width 10 height 5
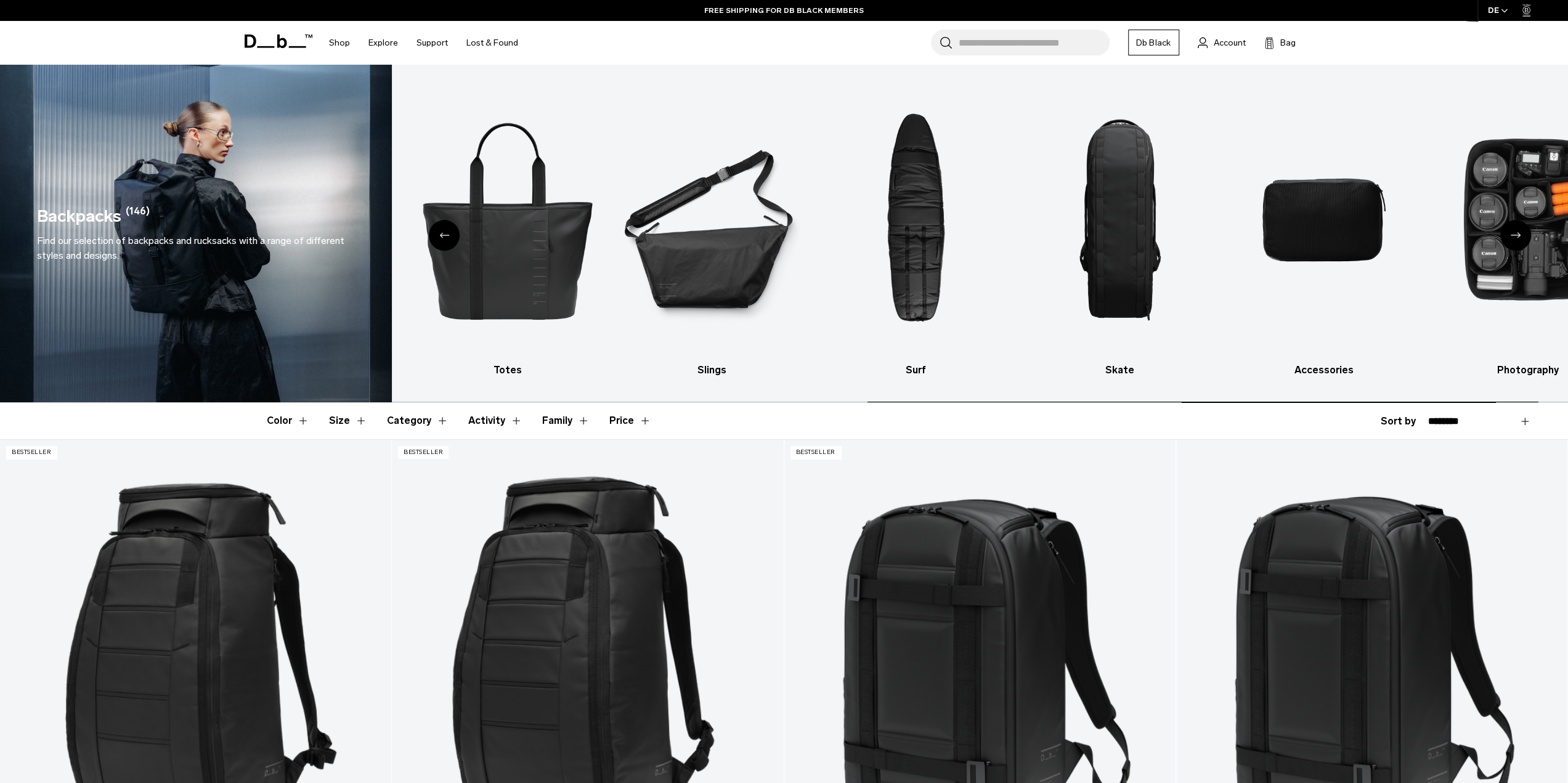
click at [1516, 236] on icon "Next slide" at bounding box center [1516, 235] width 10 height 5
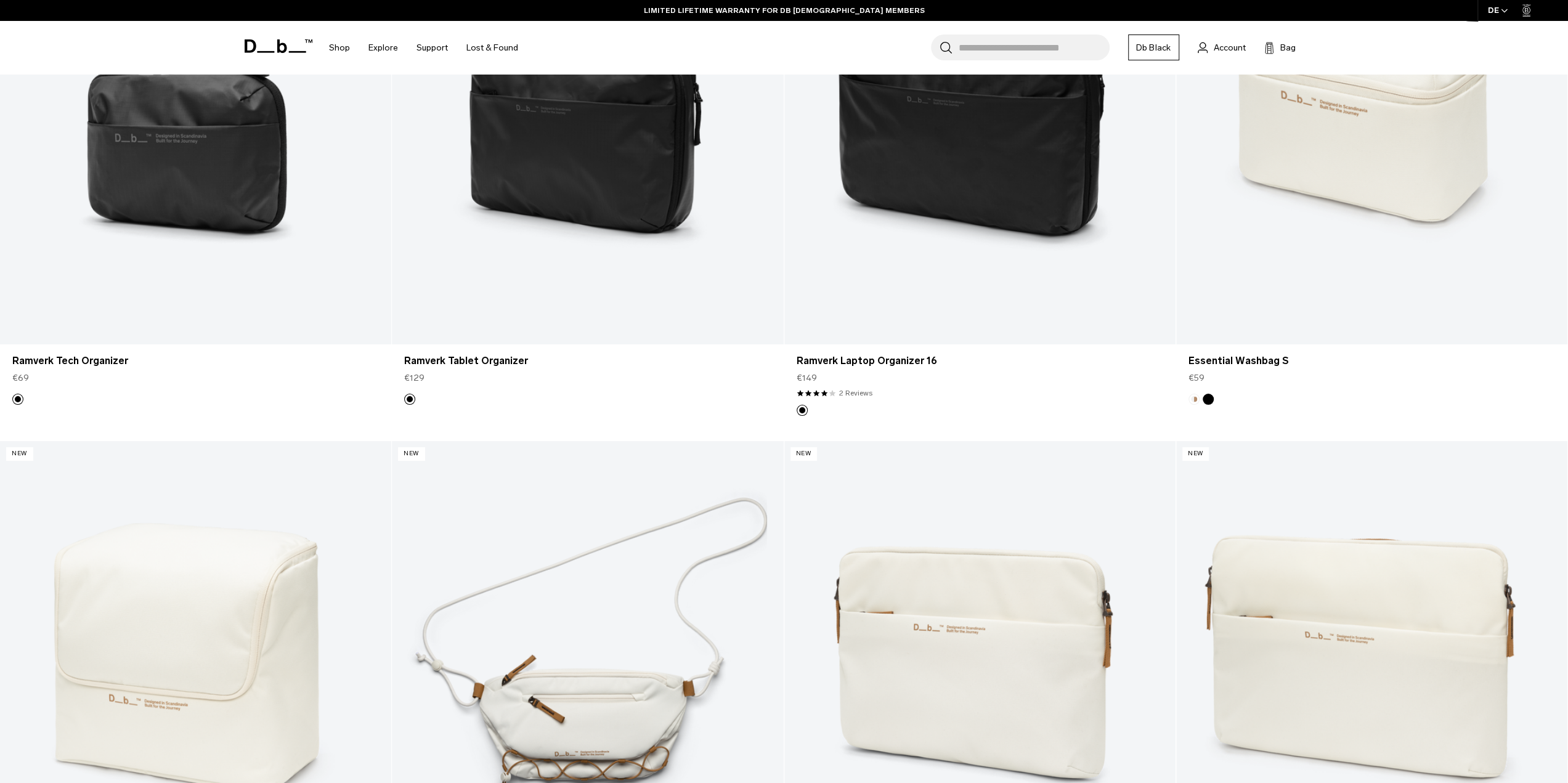
scroll to position [4188, 0]
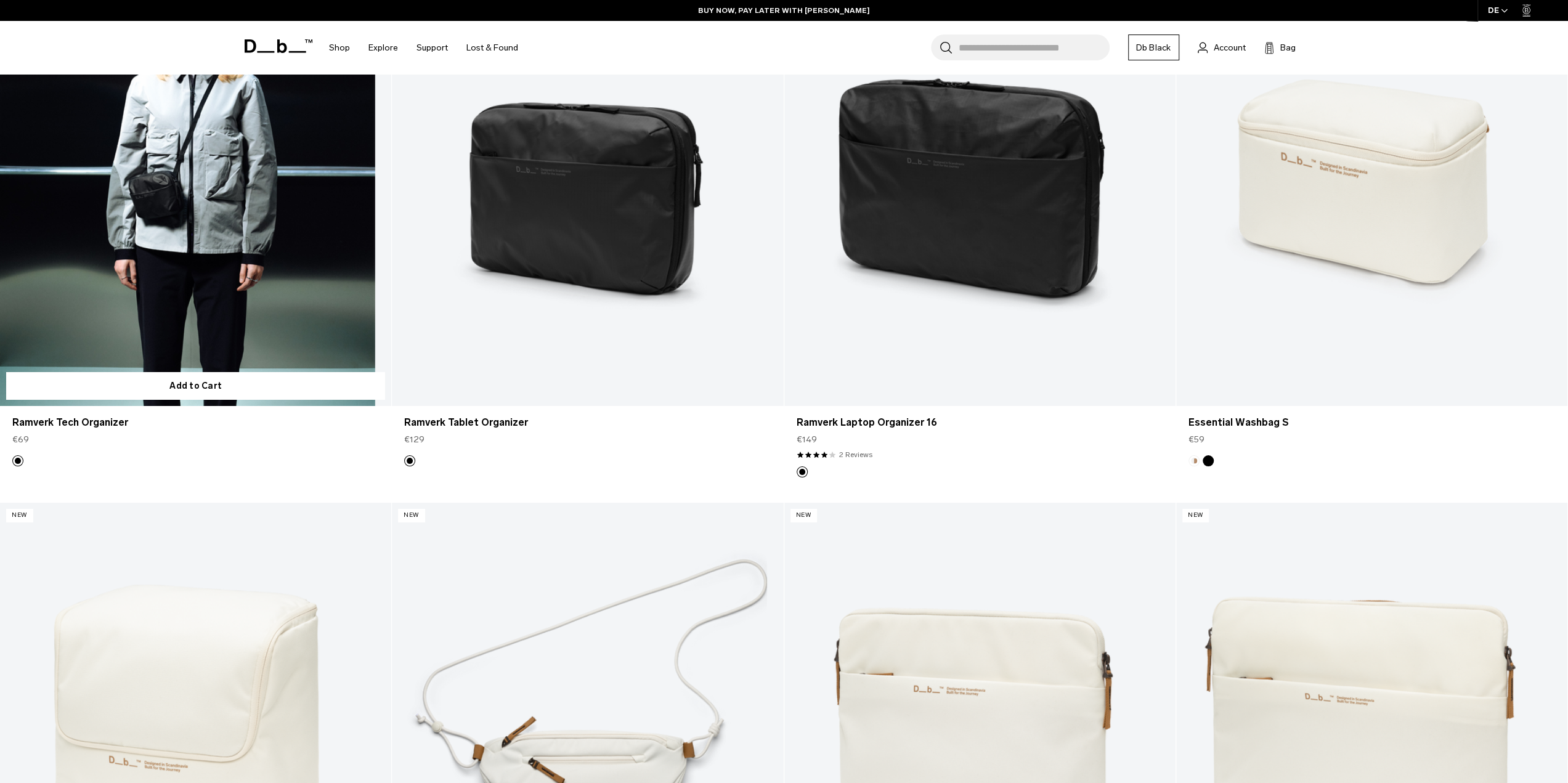
click at [237, 143] on link "Ramverk Tech Organizer" at bounding box center [196, 189] width 391 height 435
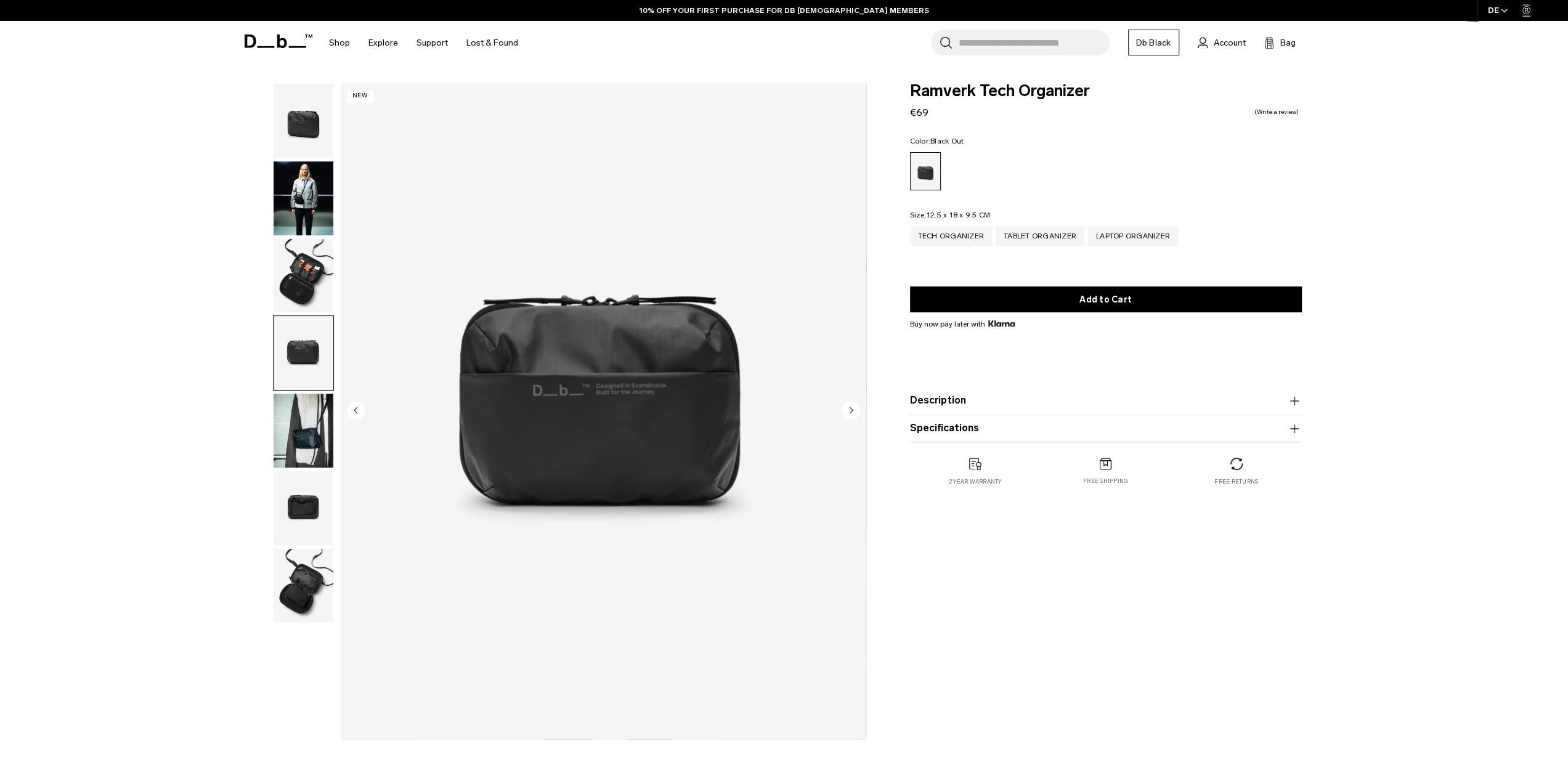
click at [320, 466] on img "button" at bounding box center [304, 430] width 59 height 74
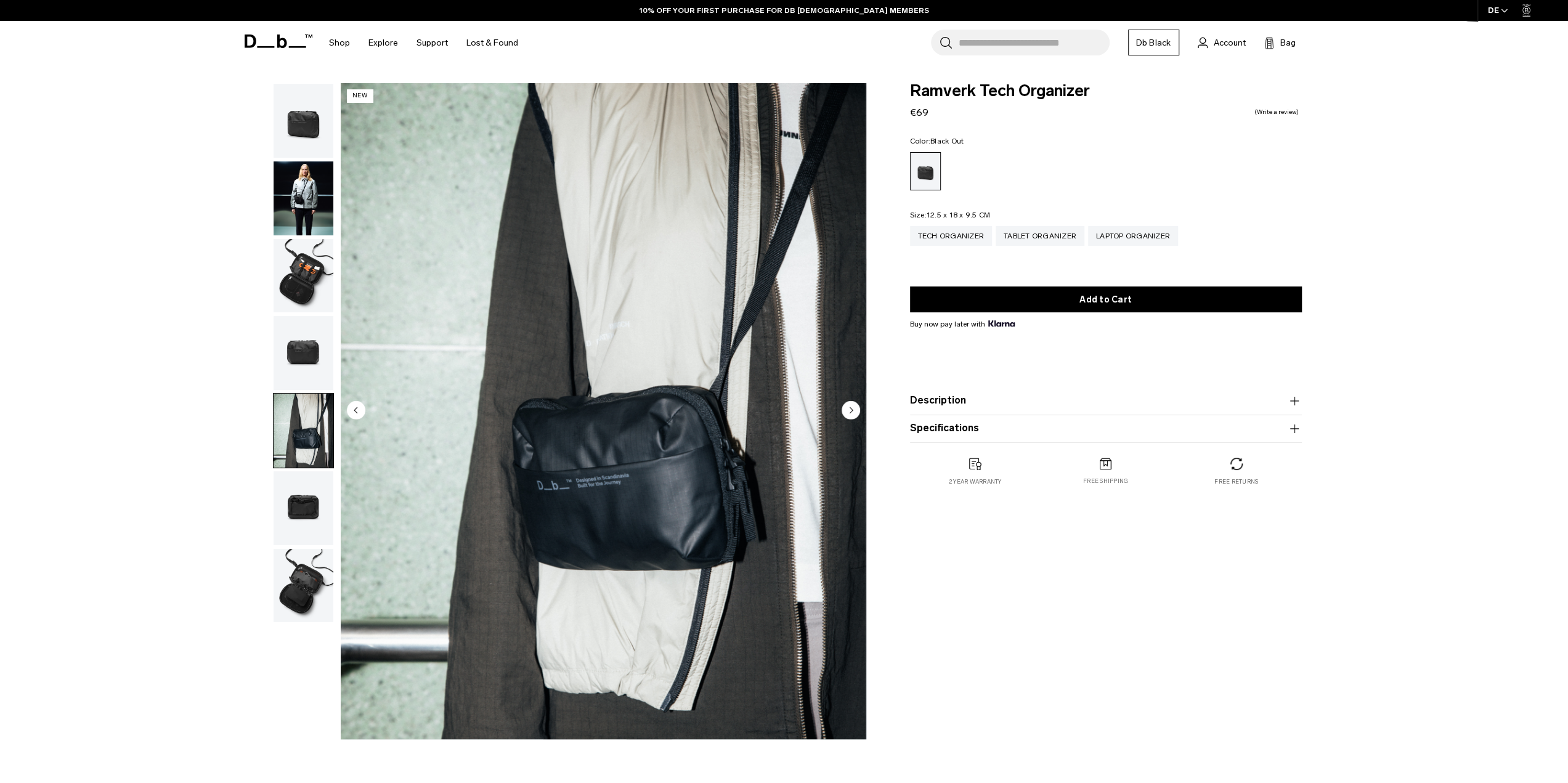
click at [307, 543] on img "button" at bounding box center [304, 508] width 59 height 74
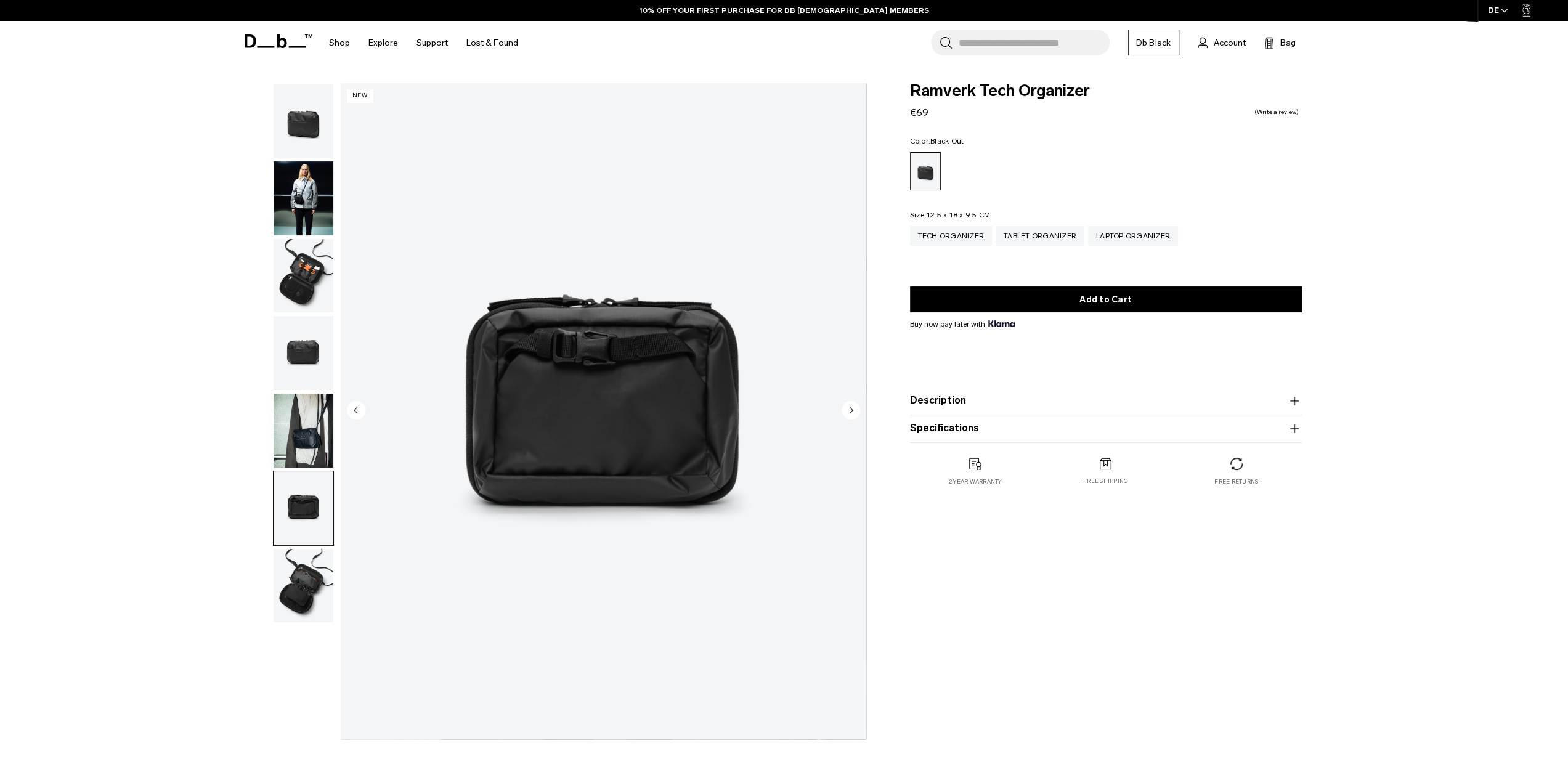
click at [307, 501] on img "button" at bounding box center [304, 508] width 59 height 74
click at [306, 426] on img "button" at bounding box center [304, 430] width 59 height 74
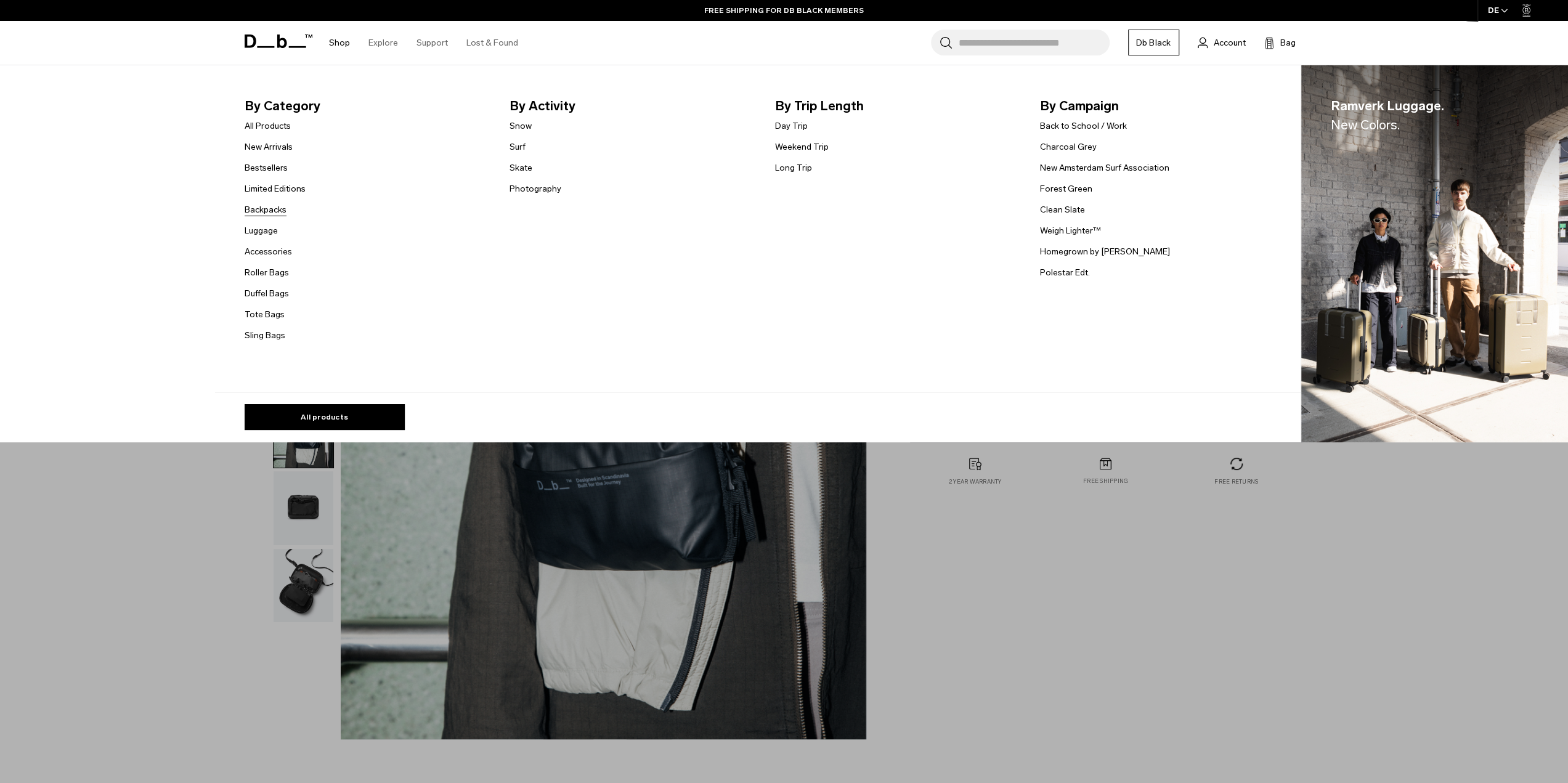
click at [277, 205] on link "Backpacks" at bounding box center [266, 210] width 42 height 13
